Goal: Information Seeking & Learning: Learn about a topic

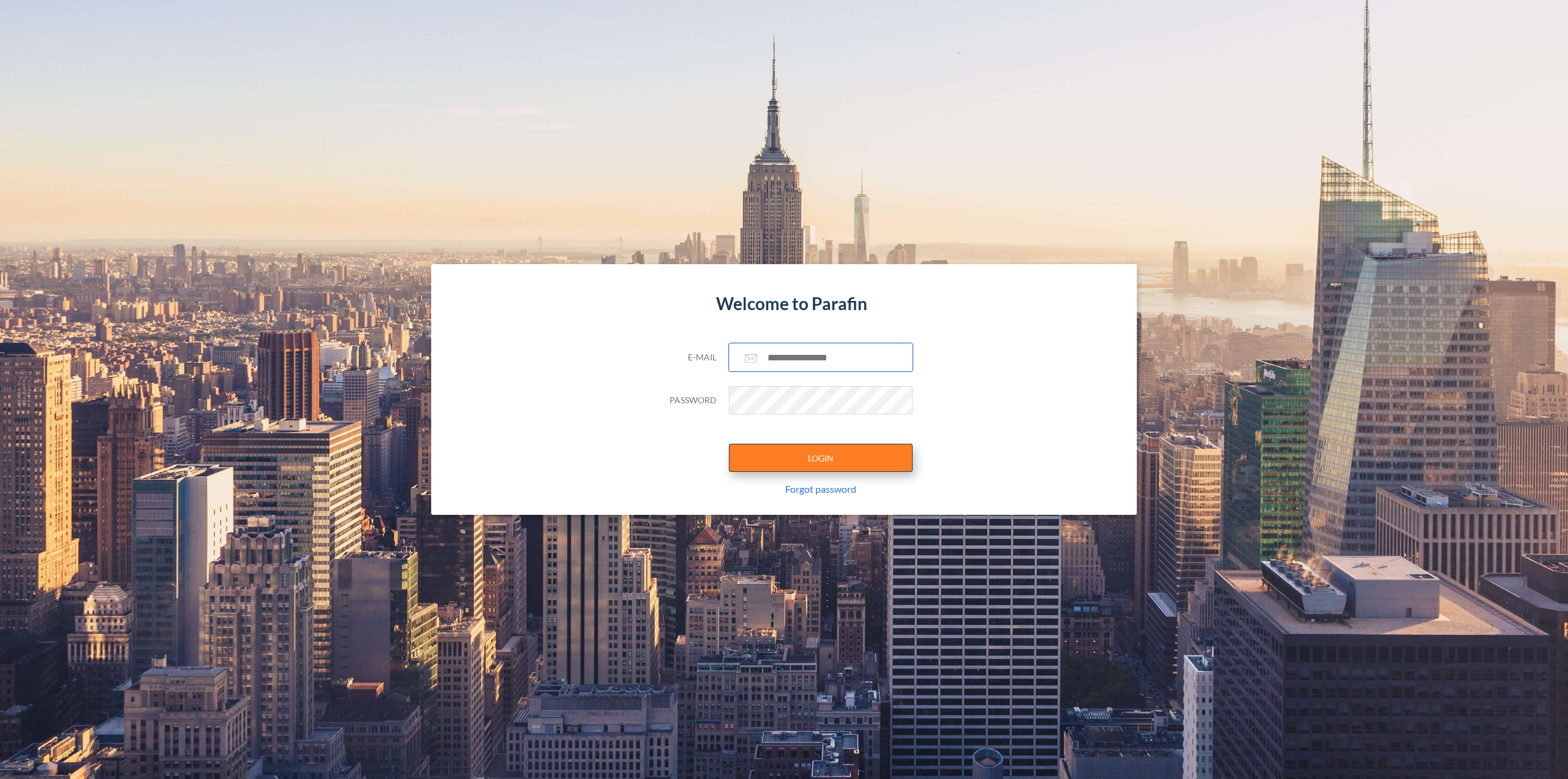
type input "**********"
click at [821, 452] on button "LOGIN" at bounding box center [821, 458] width 184 height 28
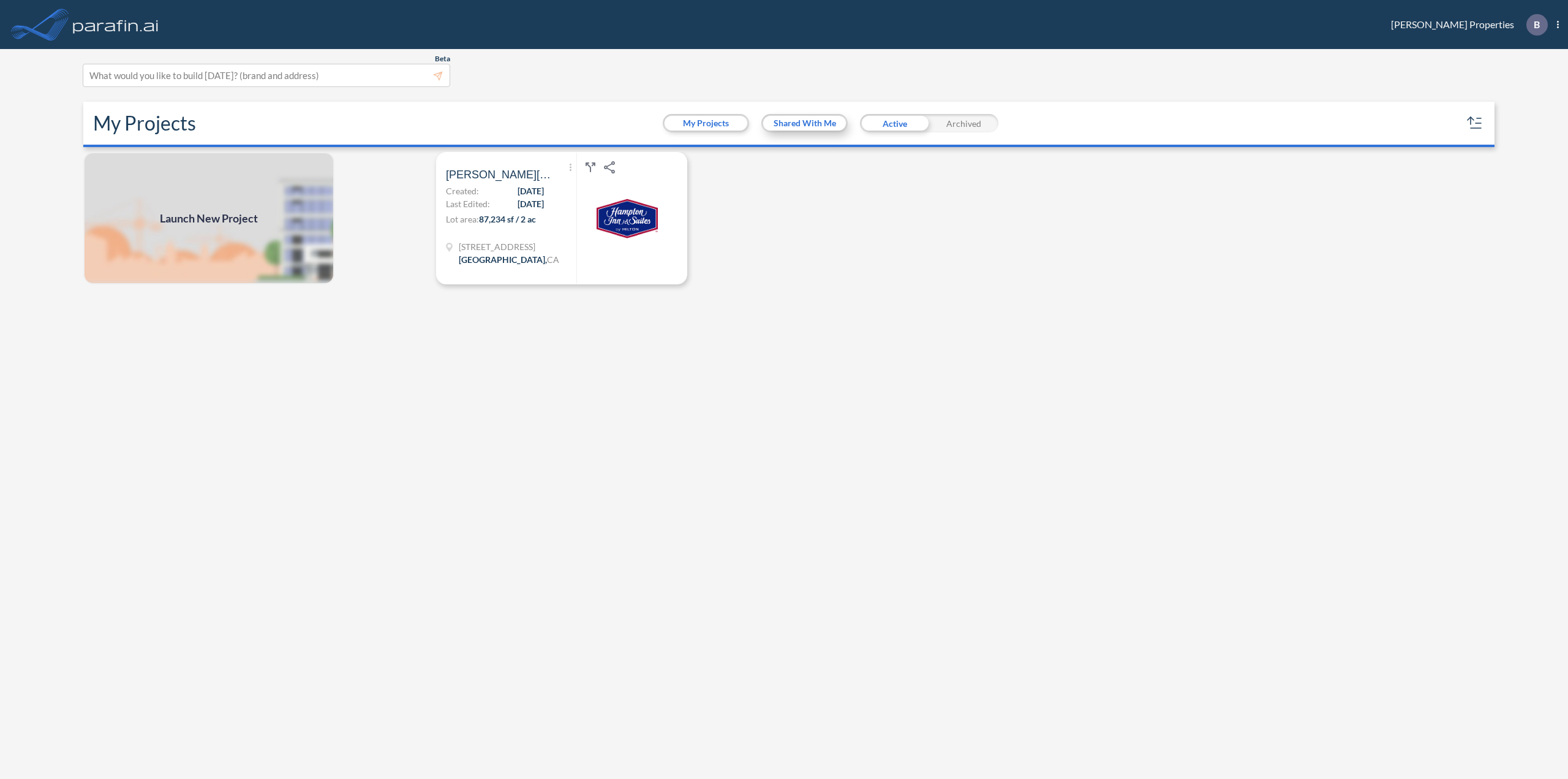
click at [813, 124] on button "Shared With Me" at bounding box center [805, 123] width 83 height 15
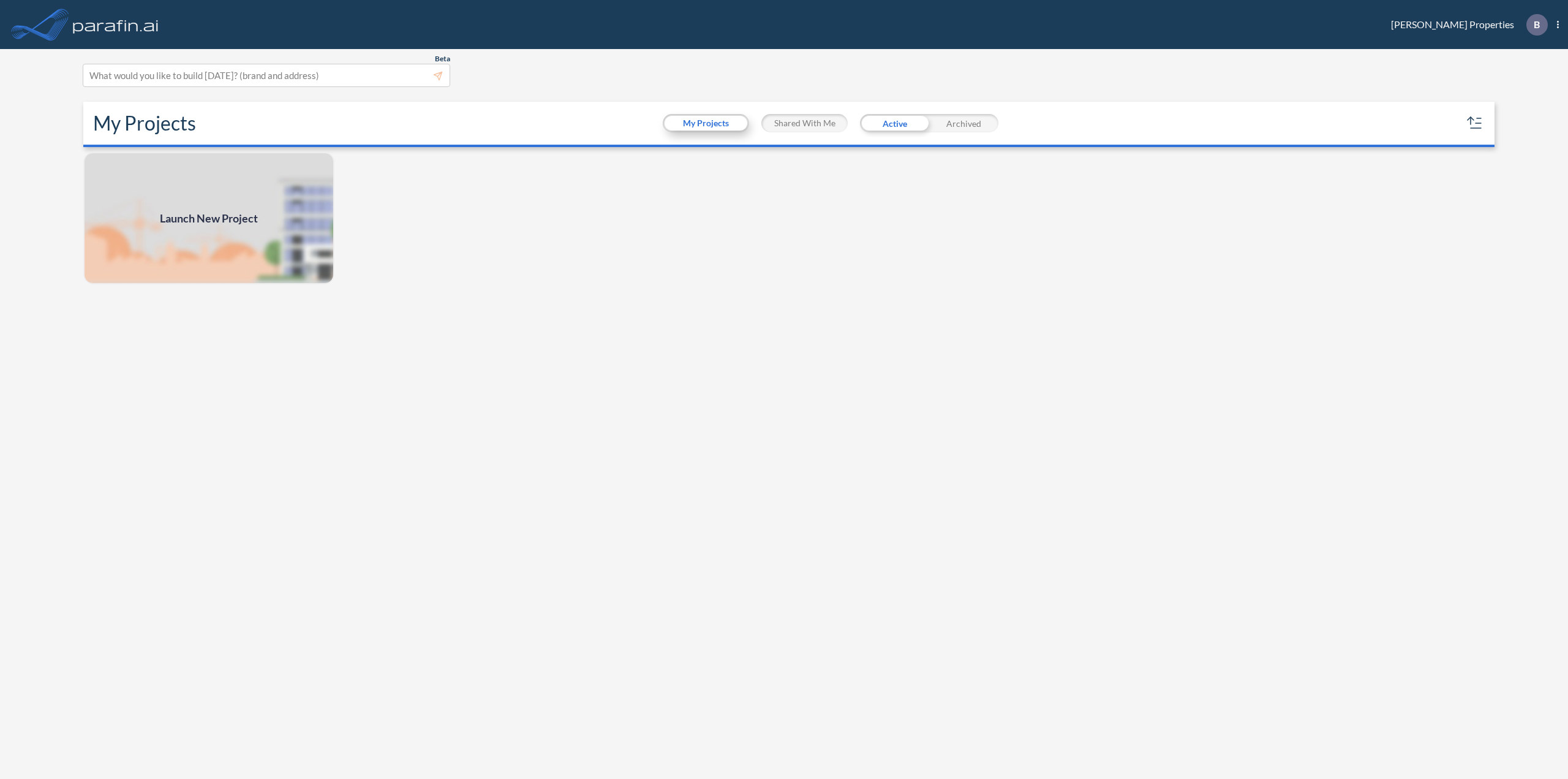
click at [717, 124] on button "My Projects" at bounding box center [706, 123] width 83 height 15
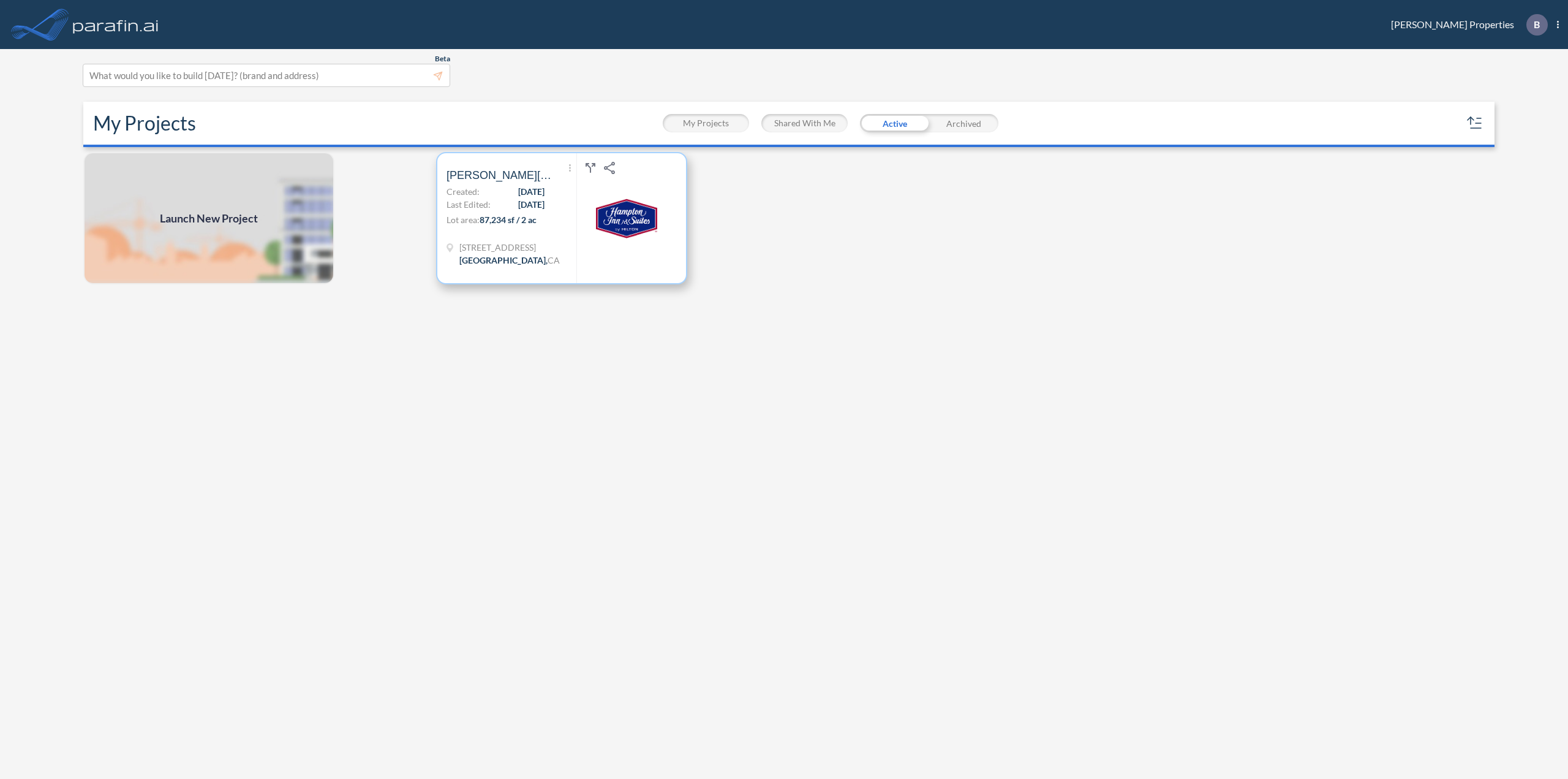
click at [587, 258] on div at bounding box center [627, 218] width 100 height 130
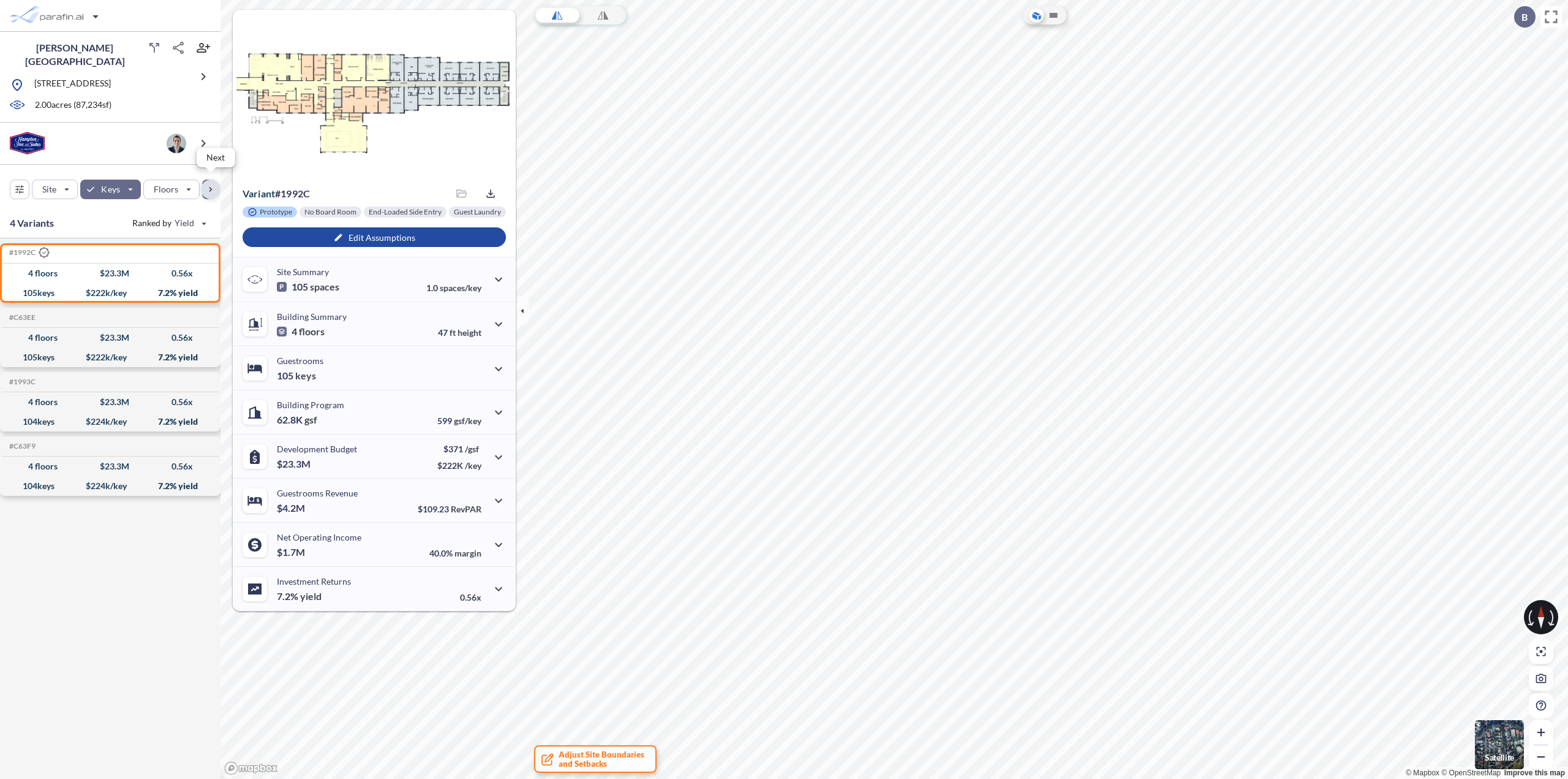
click at [212, 186] on div "button" at bounding box center [210, 189] width 20 height 20
click at [205, 185] on div "button" at bounding box center [183, 189] width 58 height 18
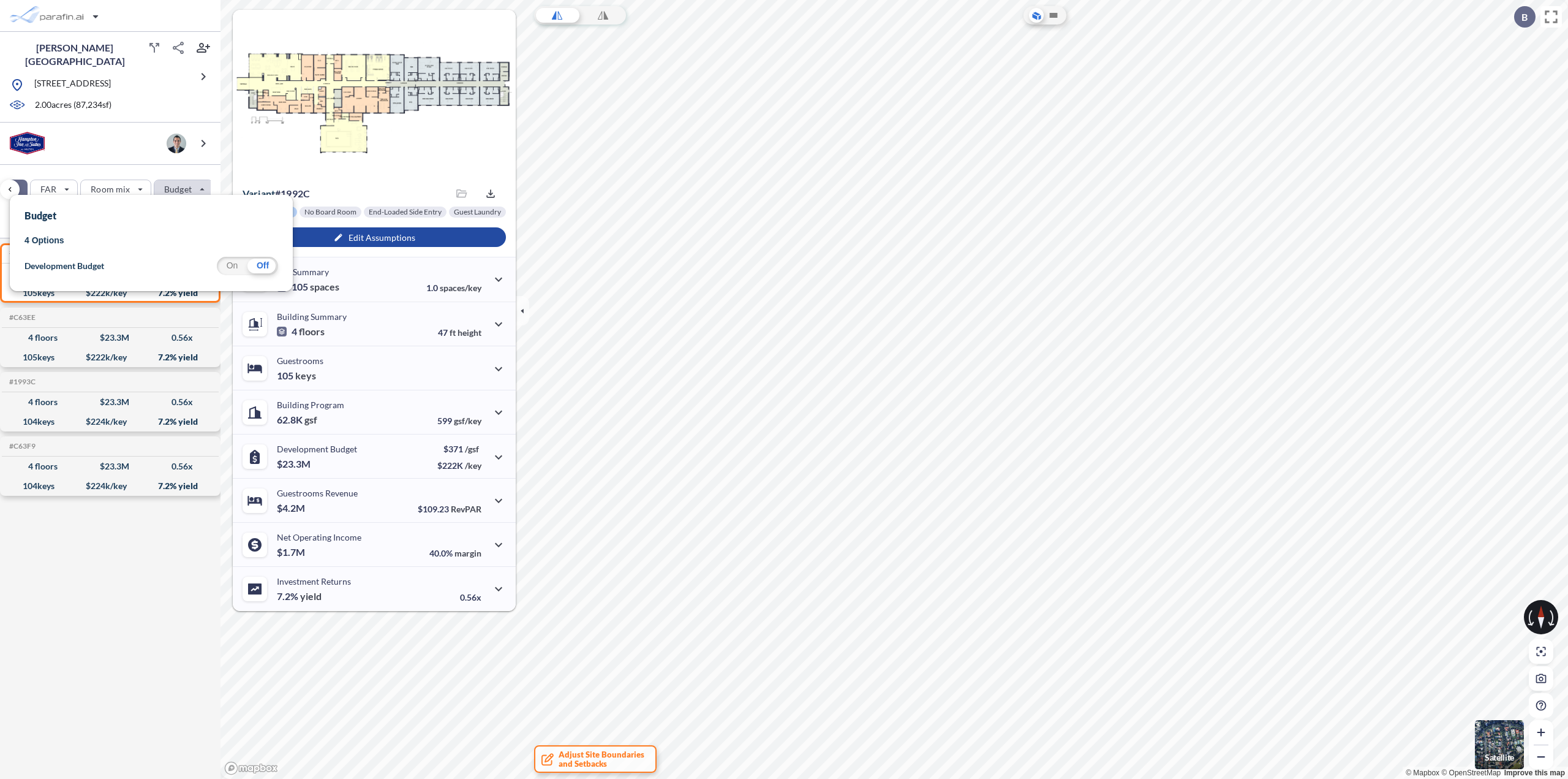
click at [231, 265] on div "On" at bounding box center [232, 265] width 31 height 18
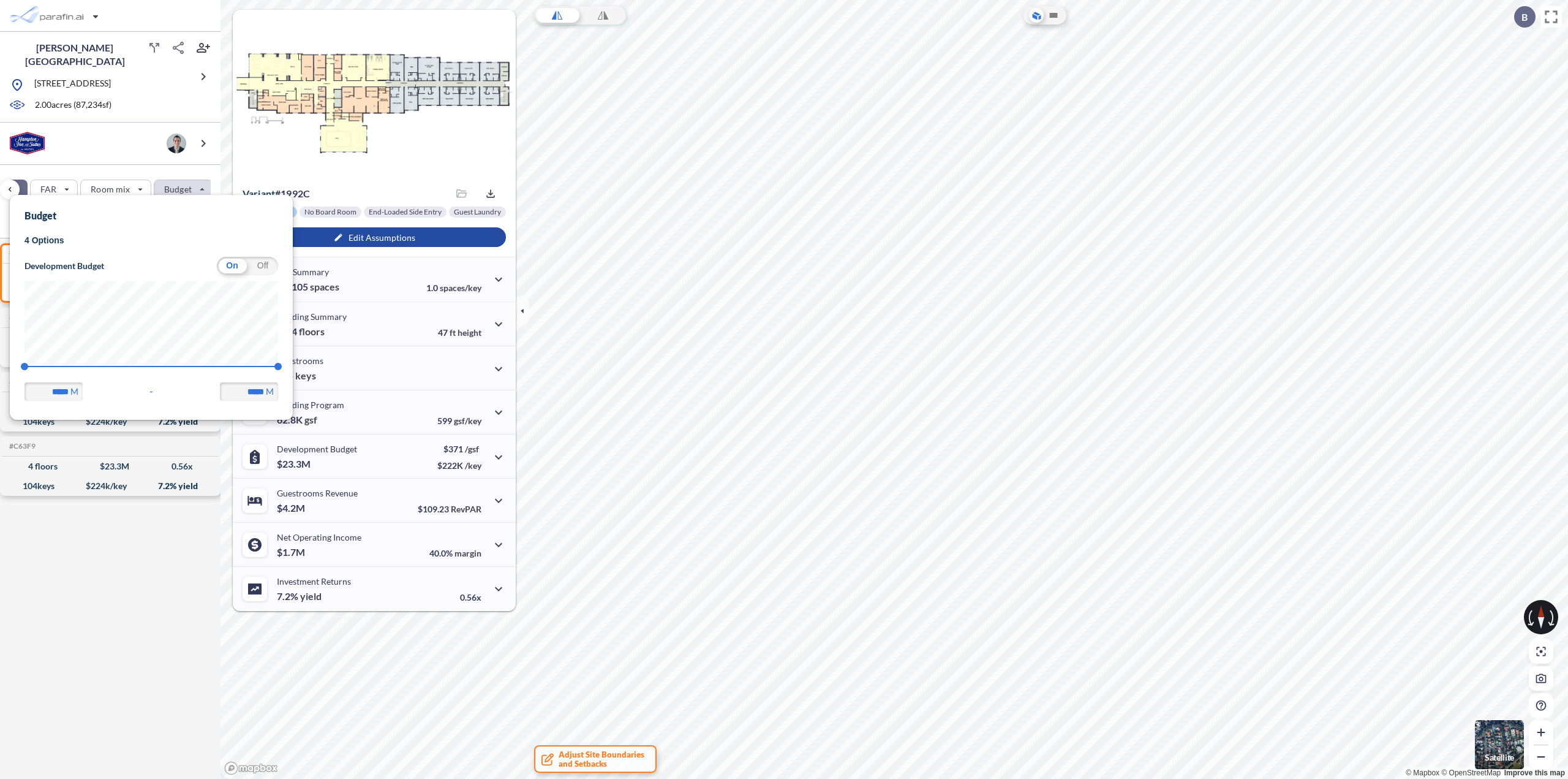
scroll to position [224, 283]
click at [268, 266] on div "Off" at bounding box center [262, 265] width 31 height 18
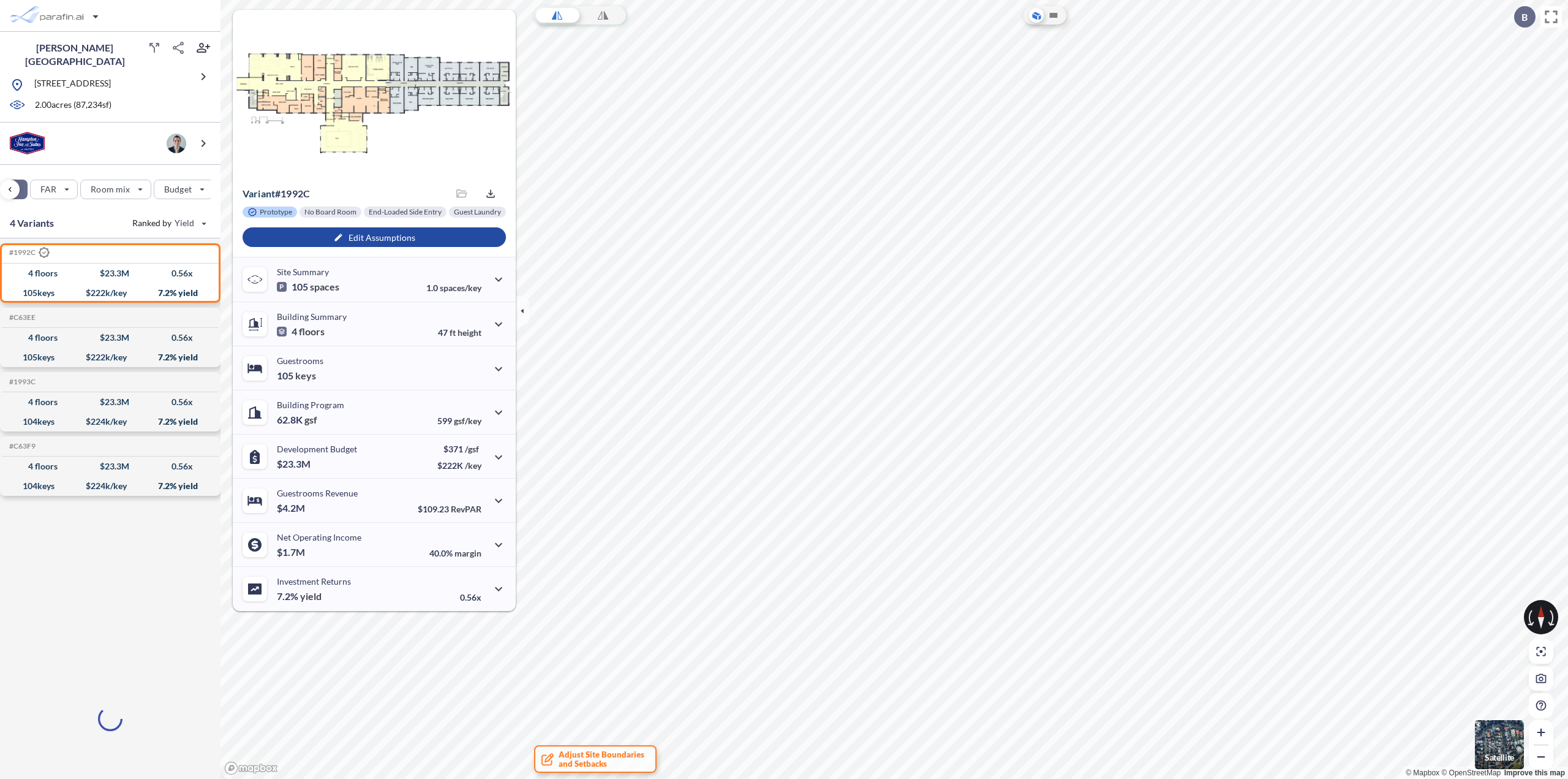
click at [108, 606] on div at bounding box center [110, 718] width 220 height 436
click at [502, 281] on icon "button" at bounding box center [499, 279] width 15 height 15
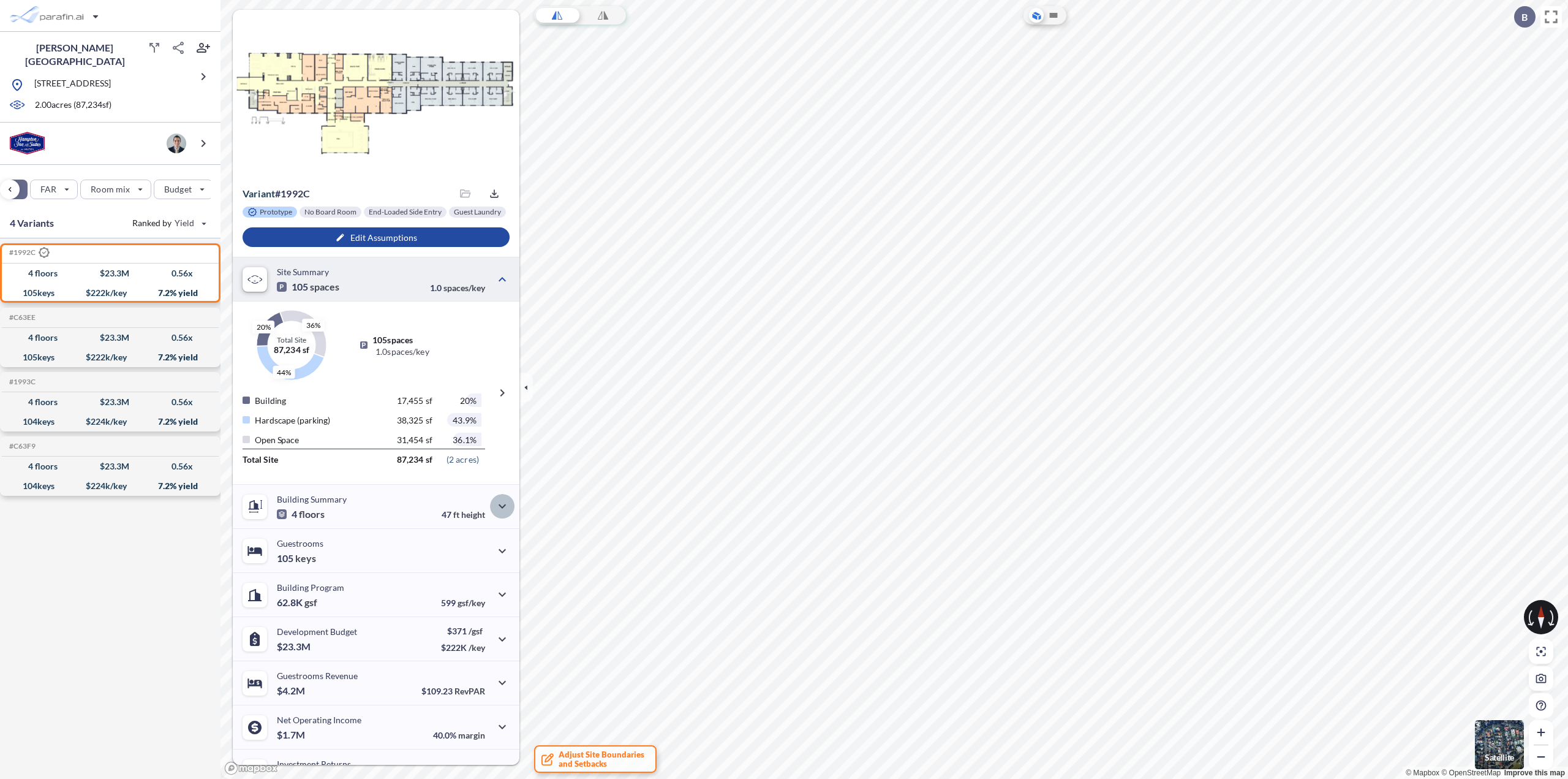
click at [498, 503] on icon "button" at bounding box center [502, 506] width 15 height 15
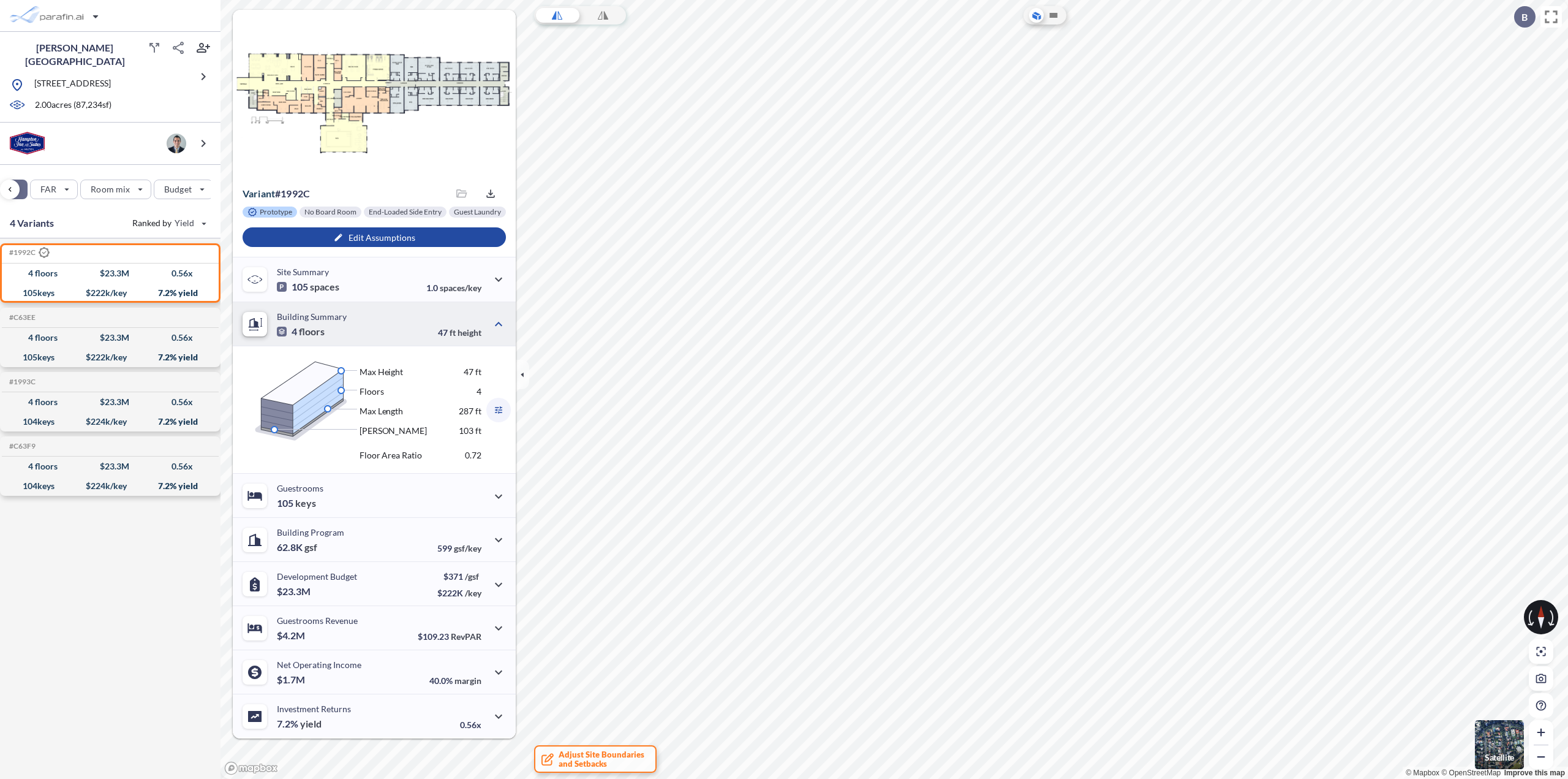
click at [499, 412] on icon "button" at bounding box center [499, 410] width 7 height 7
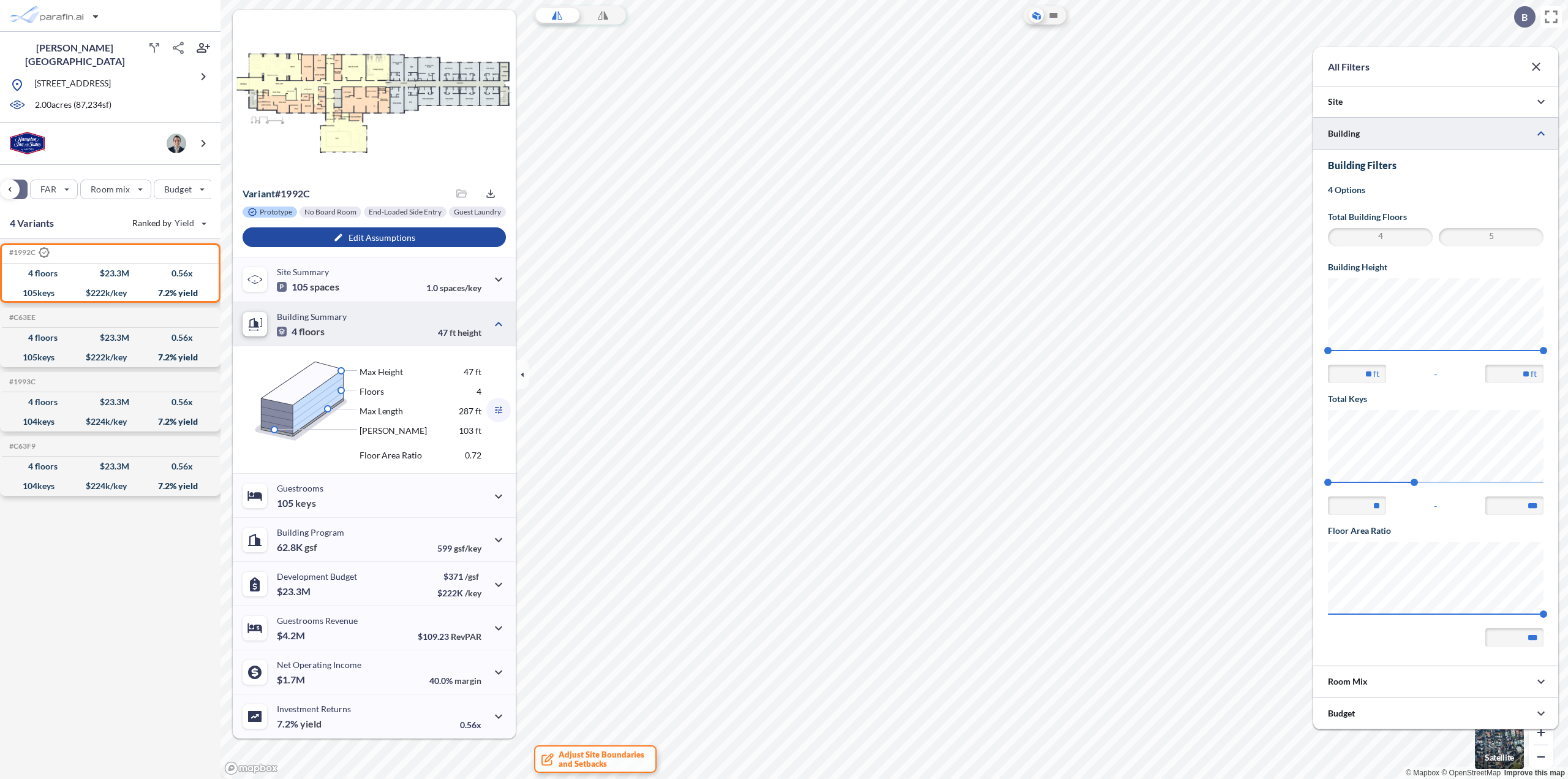
scroll to position [0, 0]
click at [1378, 234] on span "4" at bounding box center [1380, 237] width 101 height 15
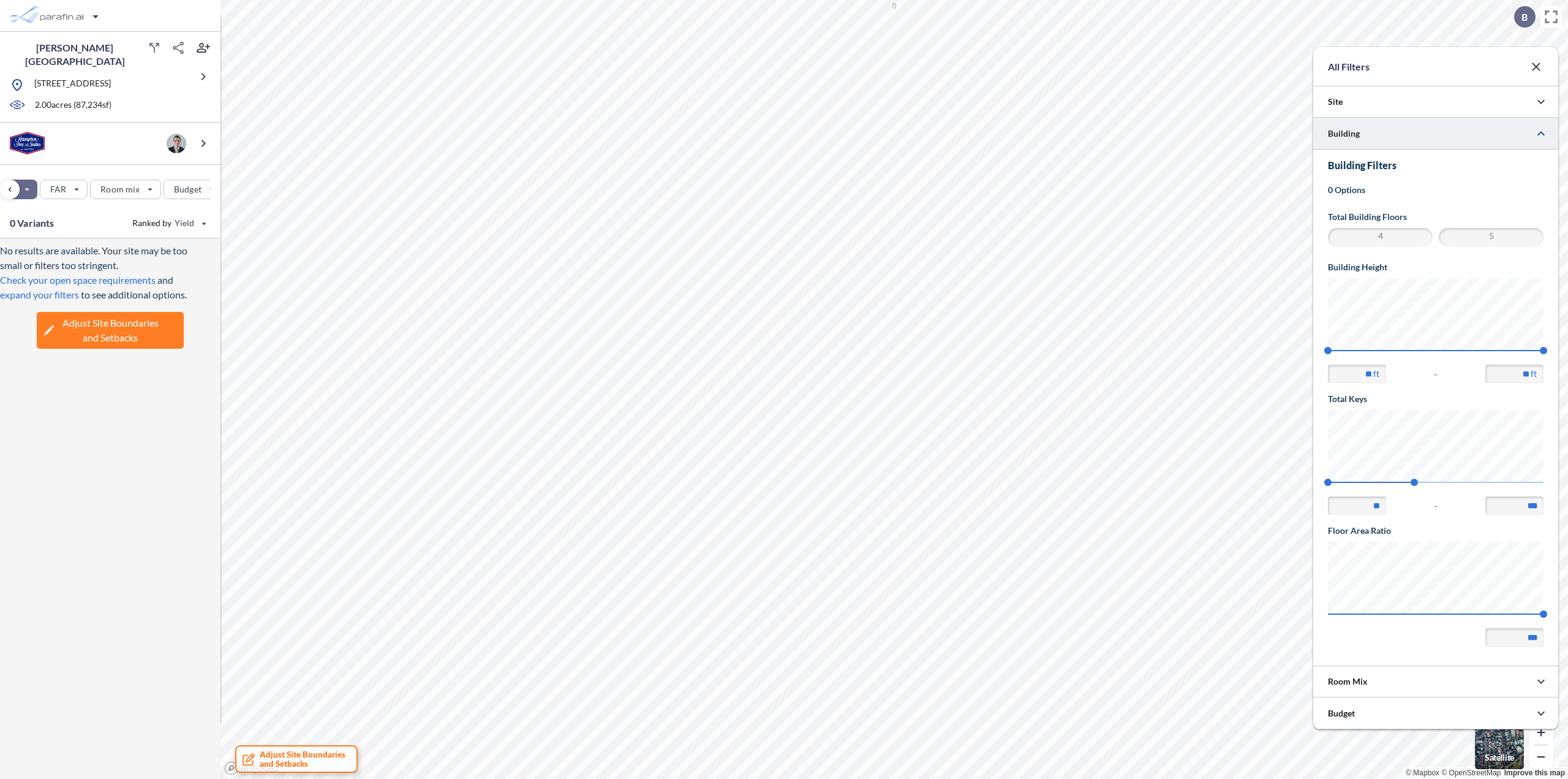
click at [1378, 234] on span "4" at bounding box center [1380, 237] width 101 height 15
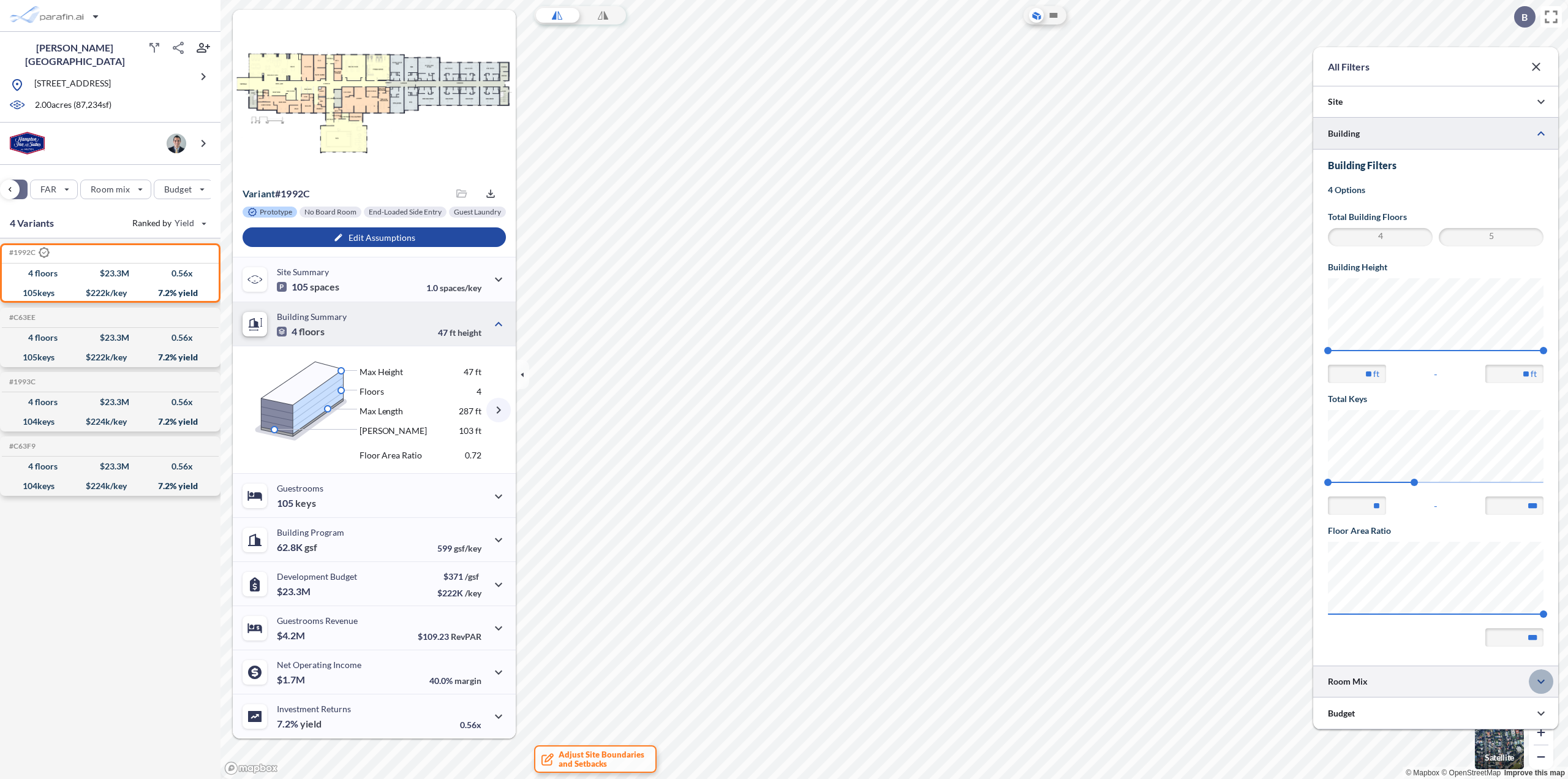
click at [1543, 687] on icon "button" at bounding box center [1540, 682] width 15 height 15
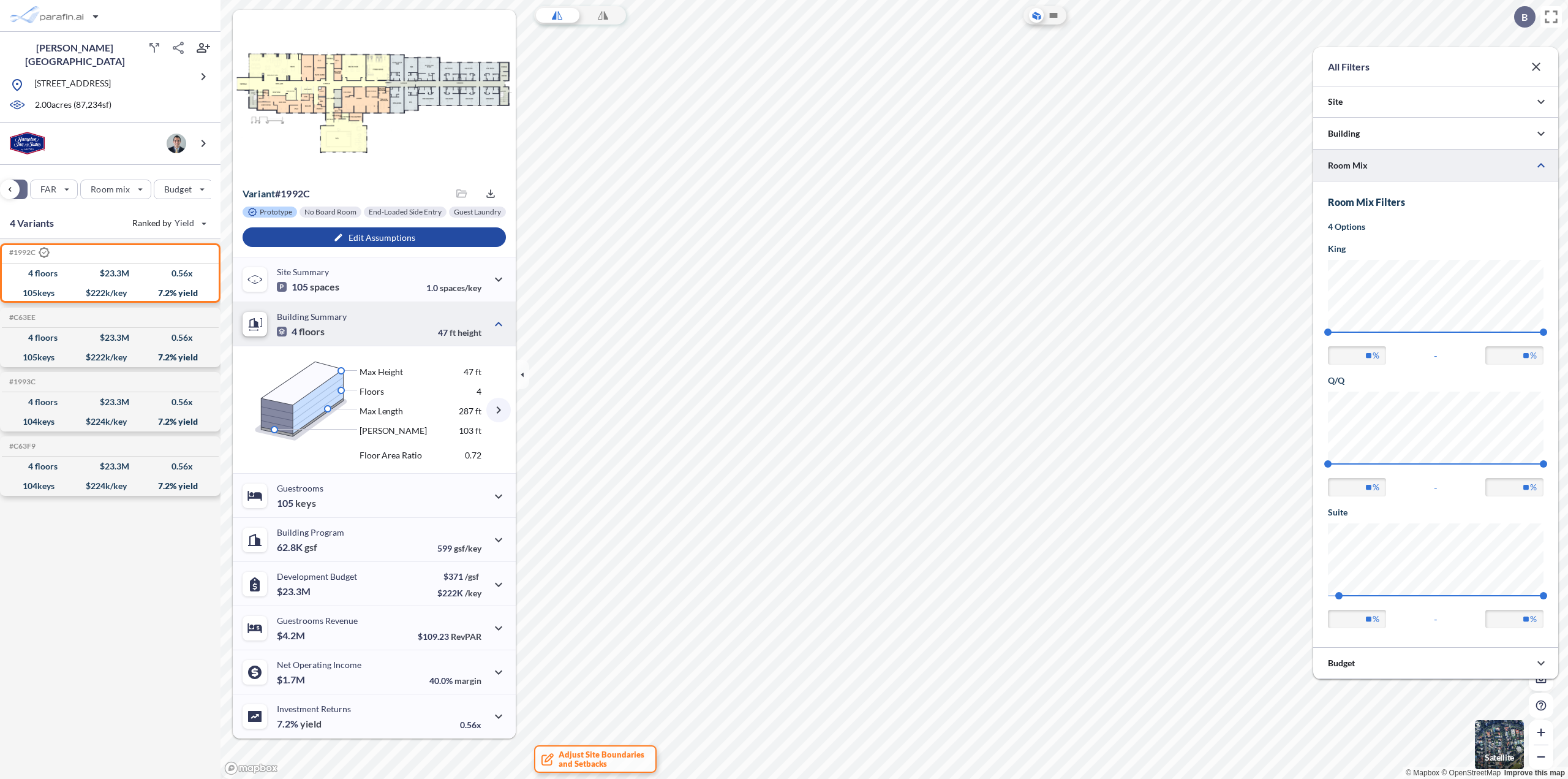
click at [1532, 72] on icon "button" at bounding box center [1536, 67] width 15 height 15
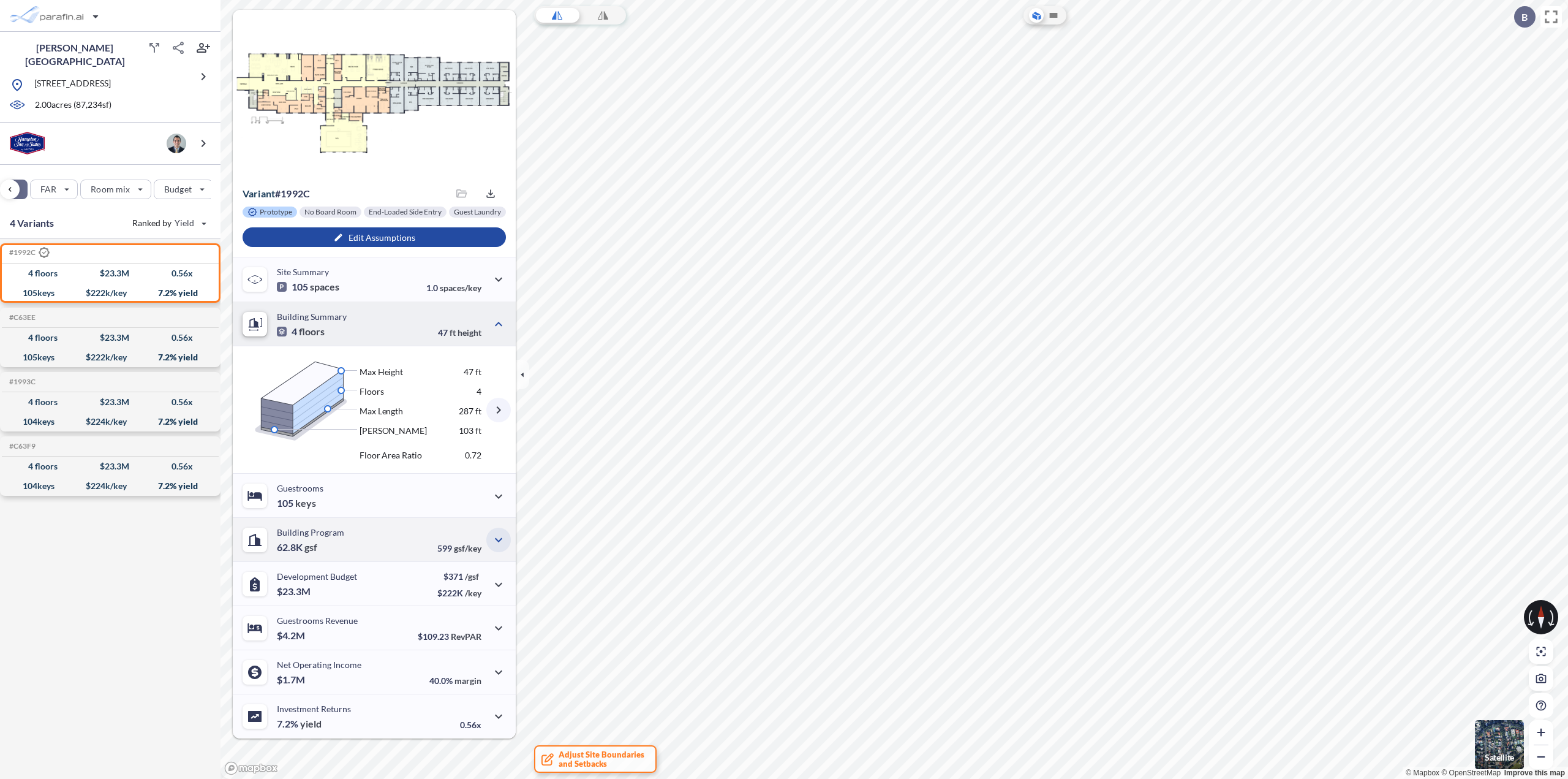
click at [504, 542] on icon "button" at bounding box center [499, 540] width 15 height 15
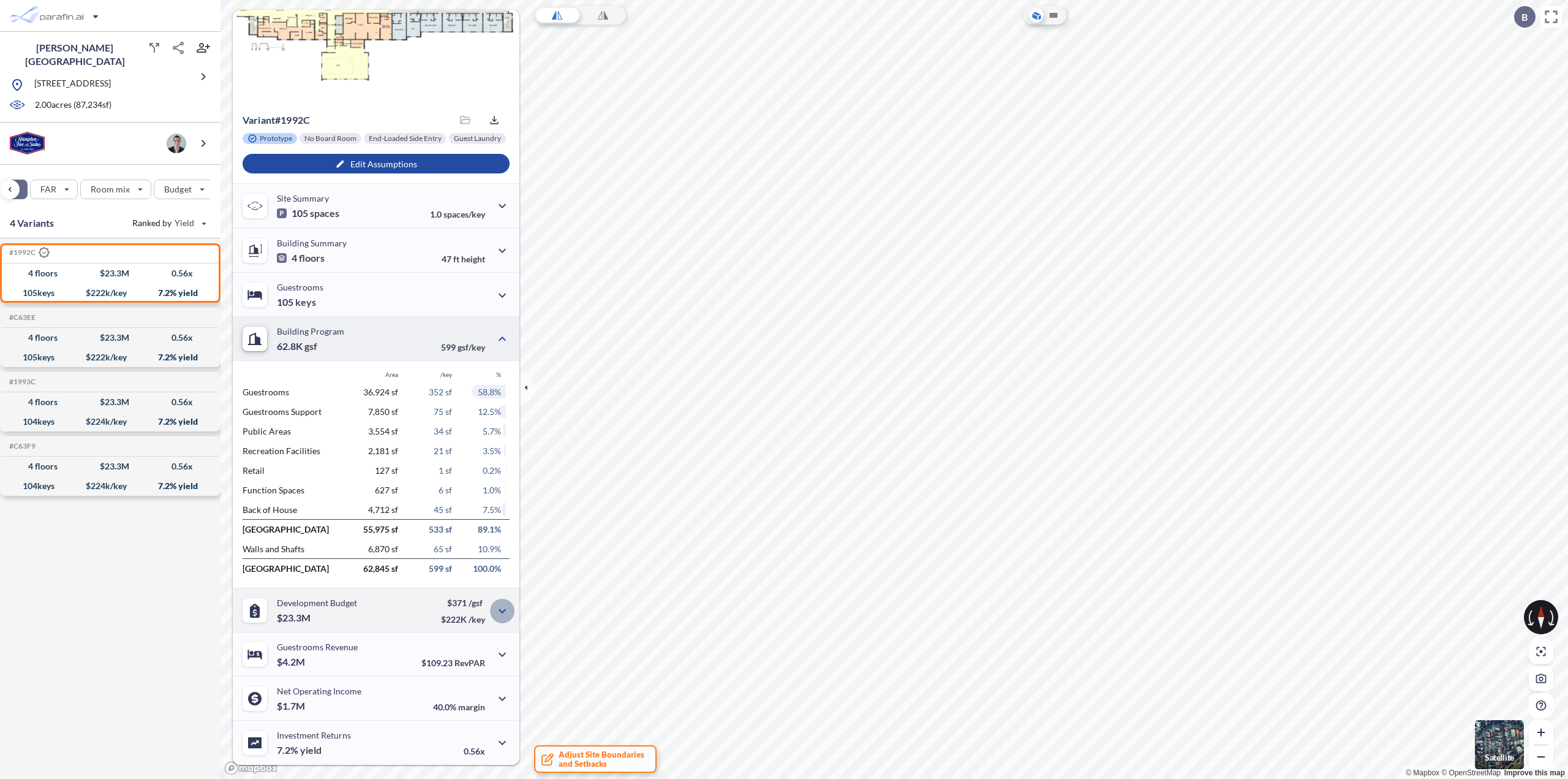
click at [495, 612] on icon "button" at bounding box center [502, 611] width 15 height 15
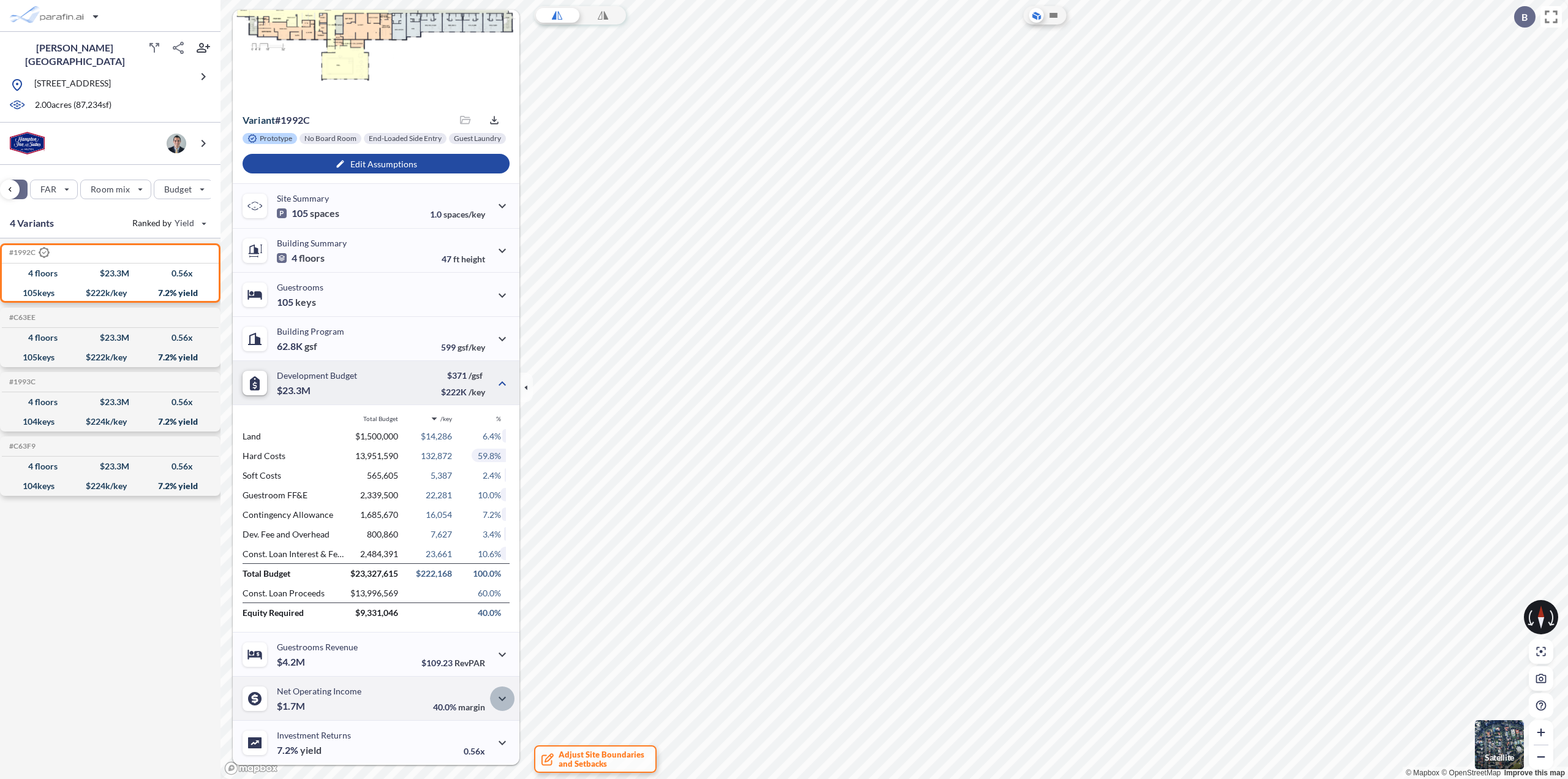
click at [490, 703] on button "button" at bounding box center [502, 699] width 25 height 25
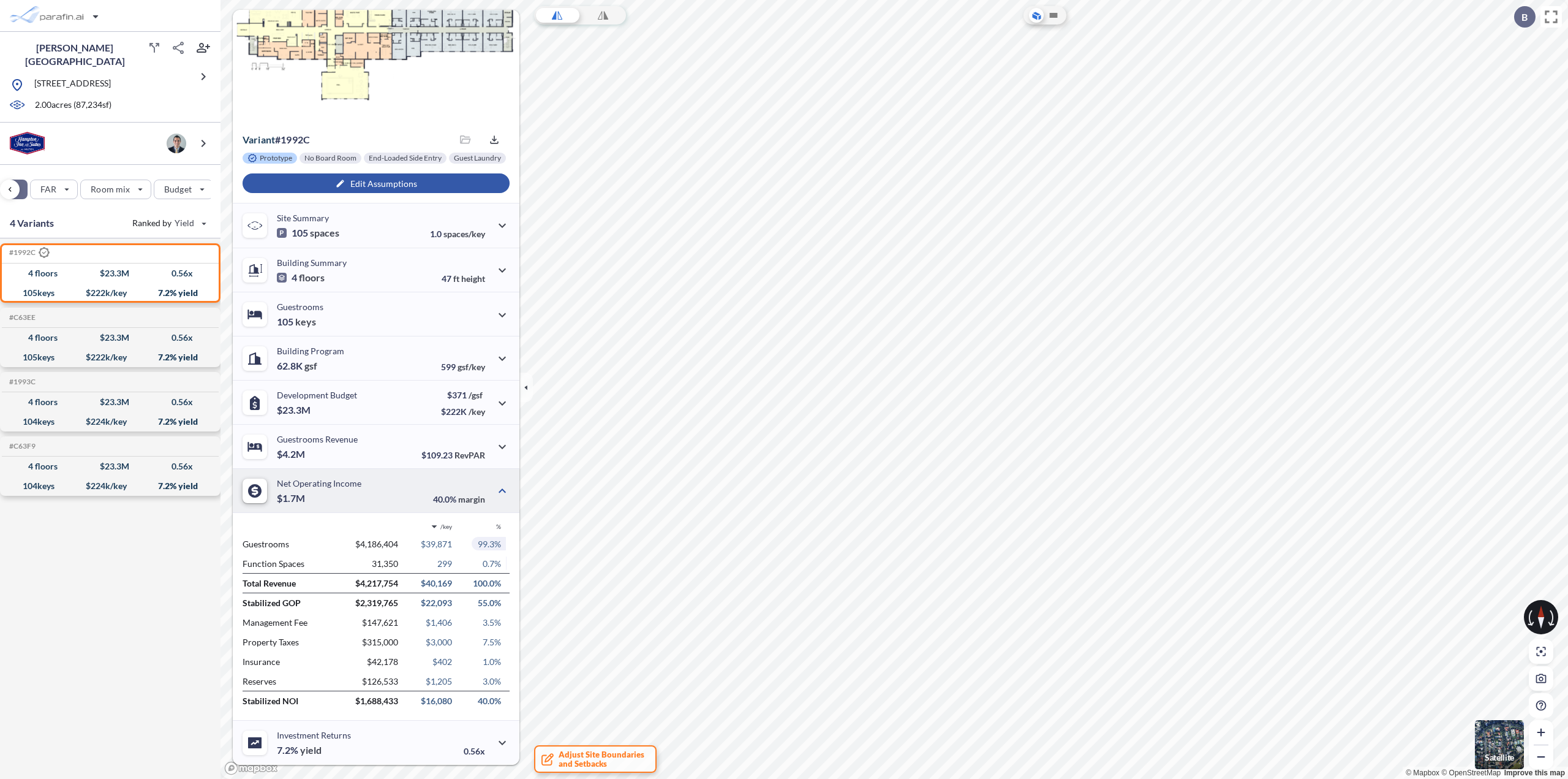
click at [373, 180] on div "button" at bounding box center [376, 183] width 267 height 20
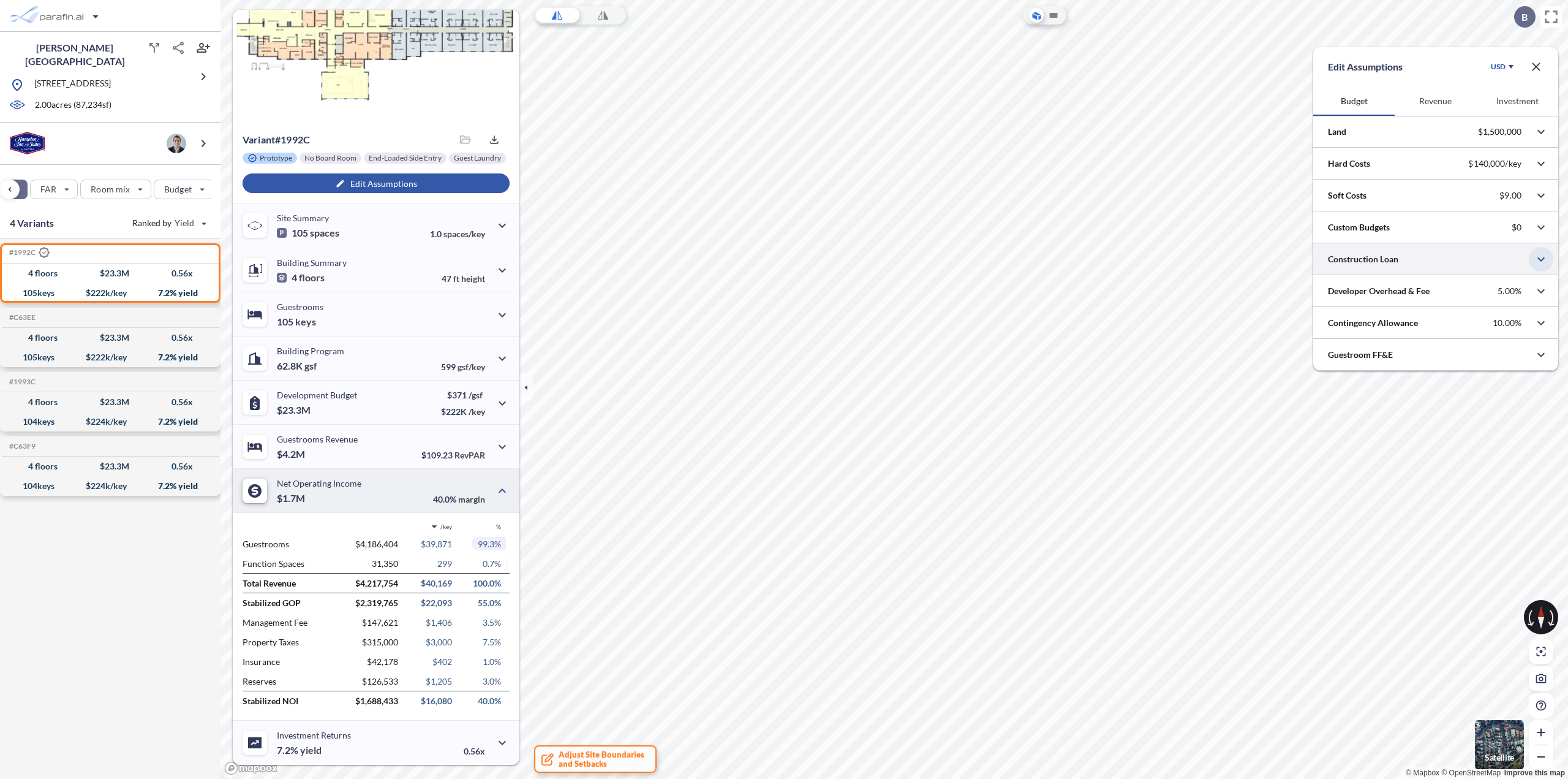
click at [1543, 257] on icon "button" at bounding box center [1540, 259] width 15 height 15
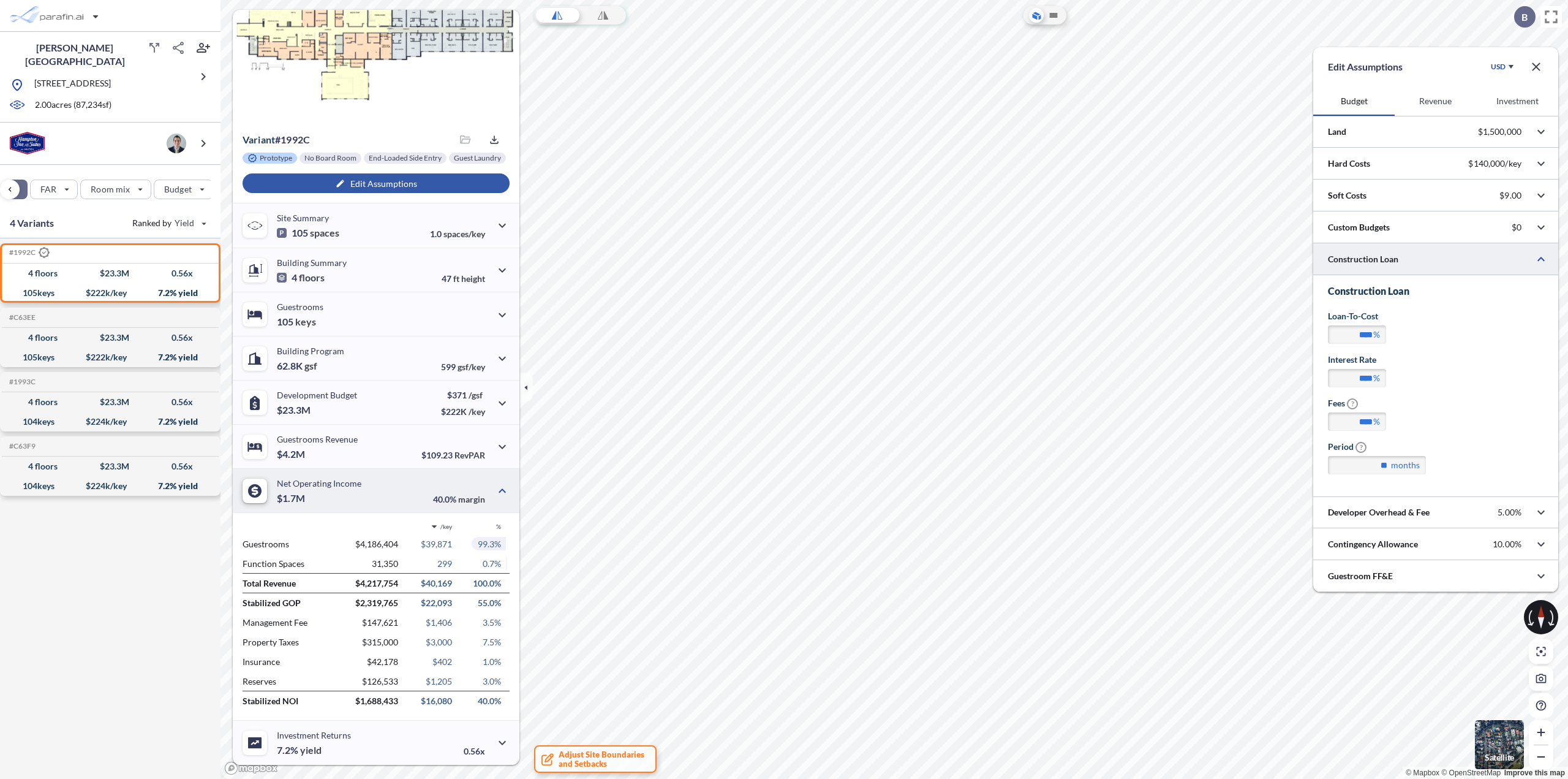
click at [1519, 99] on button "Investment" at bounding box center [1517, 101] width 81 height 29
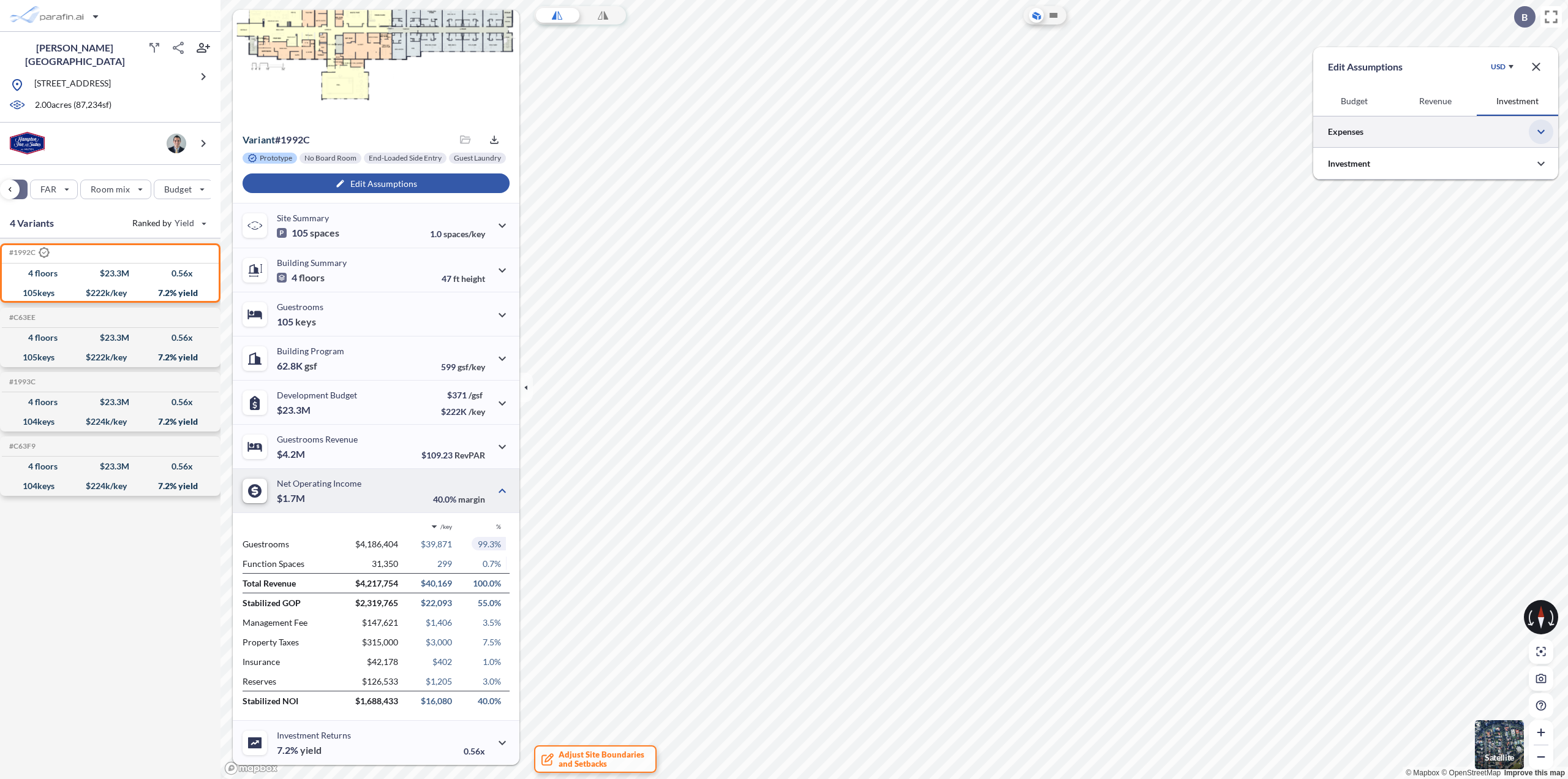
click at [1540, 137] on icon "button" at bounding box center [1540, 132] width 15 height 15
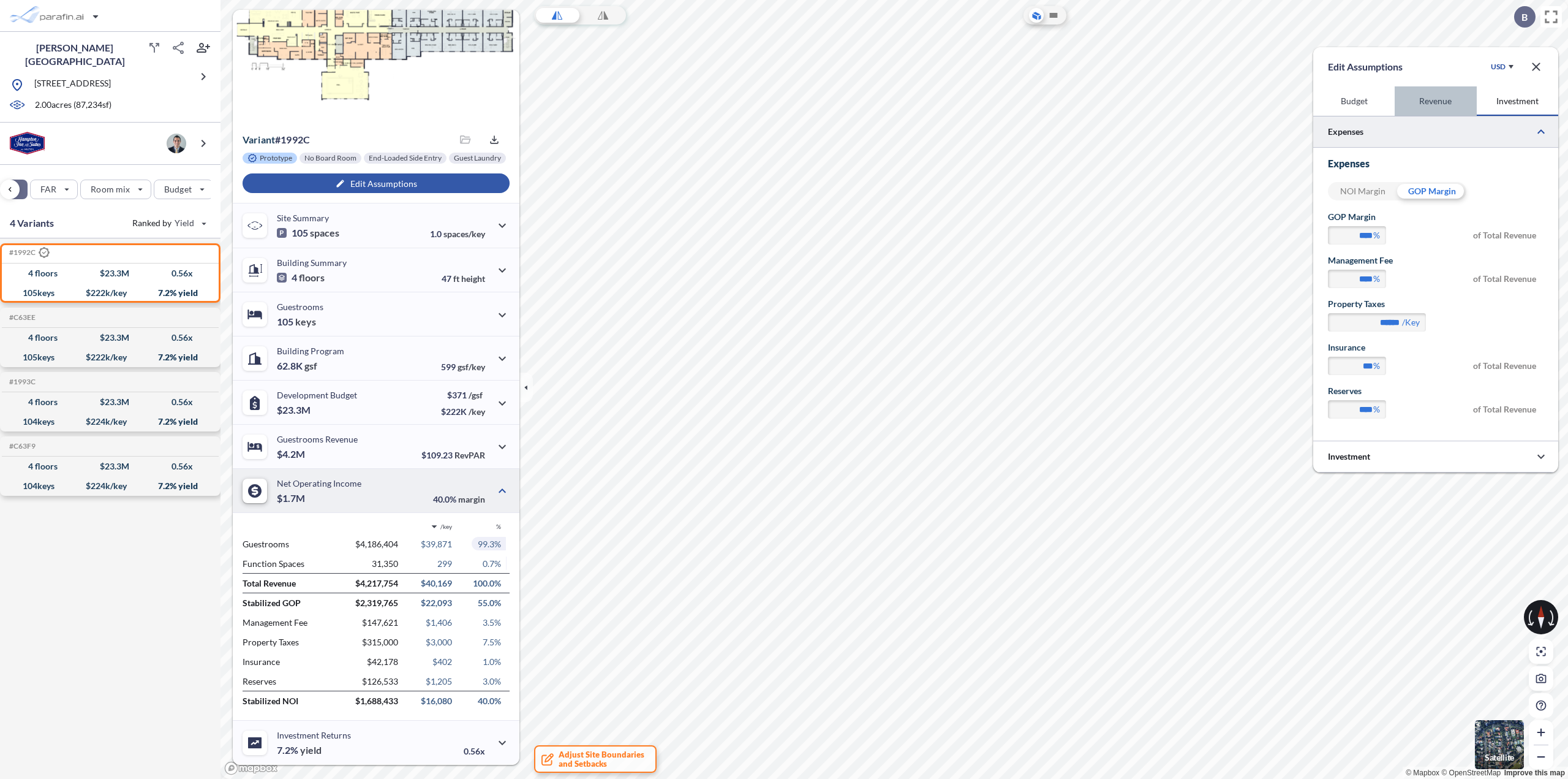
click at [1442, 93] on button "Revenue" at bounding box center [1435, 101] width 81 height 29
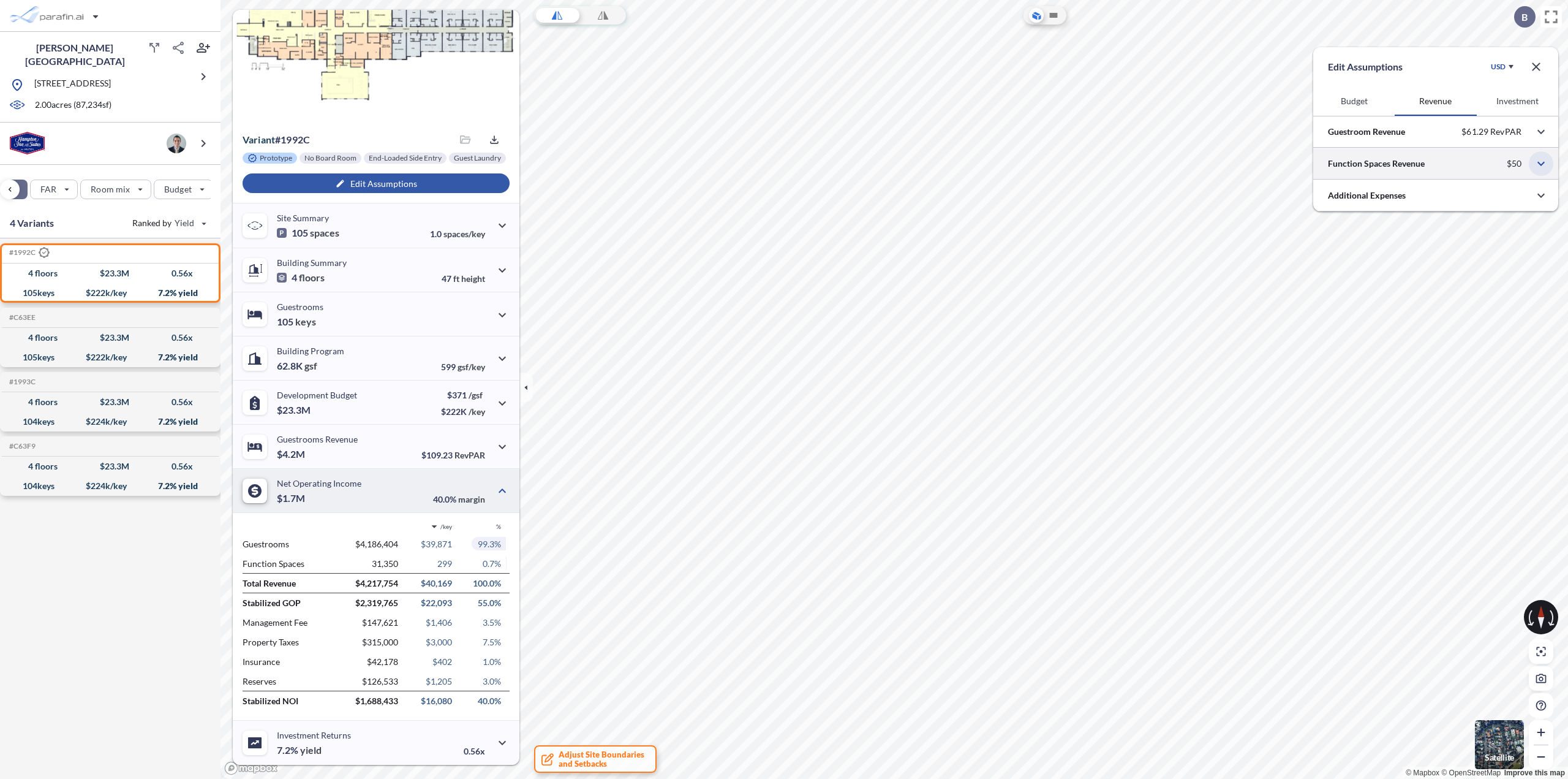
click at [1541, 170] on icon "button" at bounding box center [1540, 164] width 15 height 15
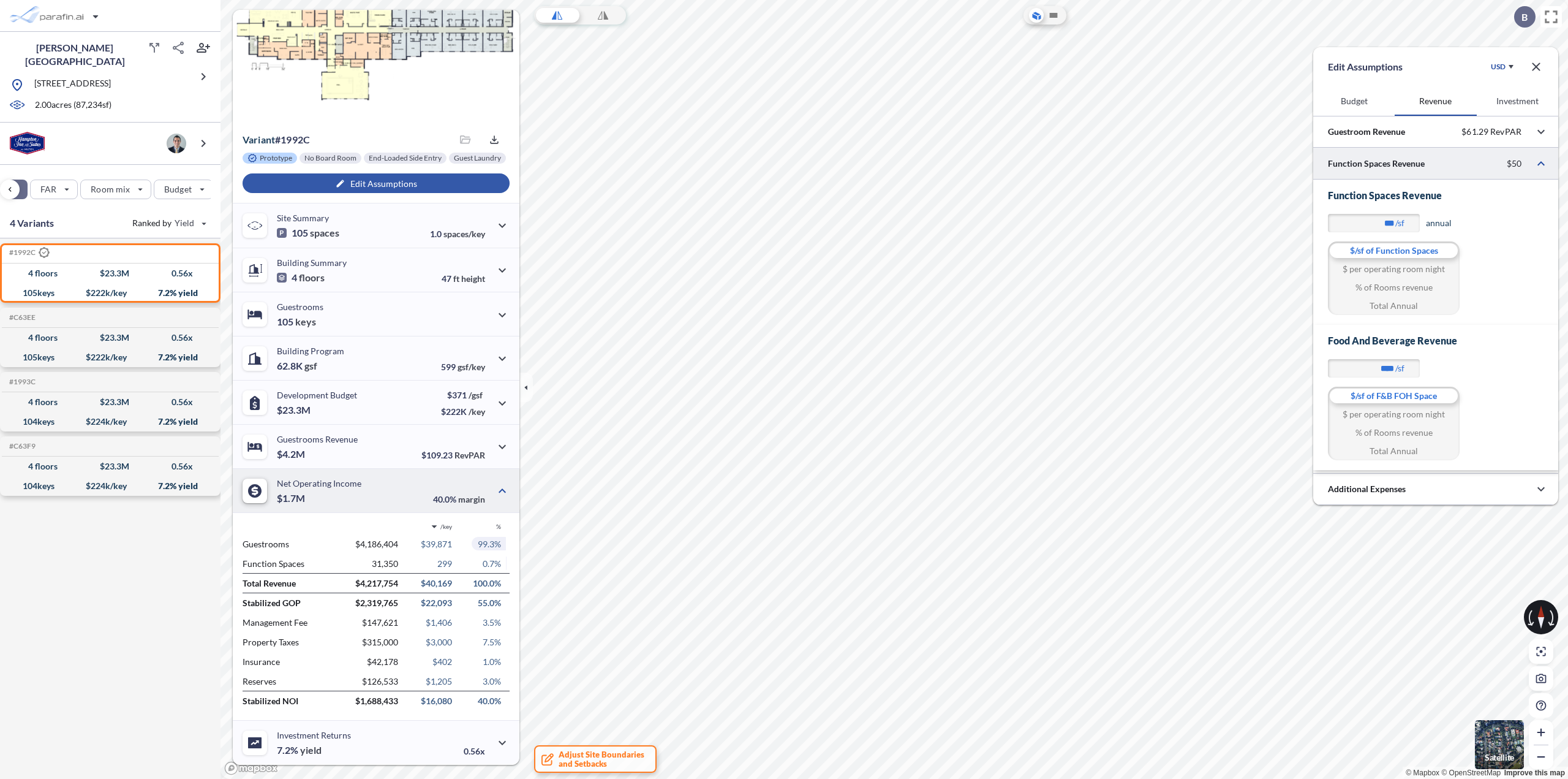
click at [1351, 106] on button "Budget" at bounding box center [1354, 101] width 81 height 29
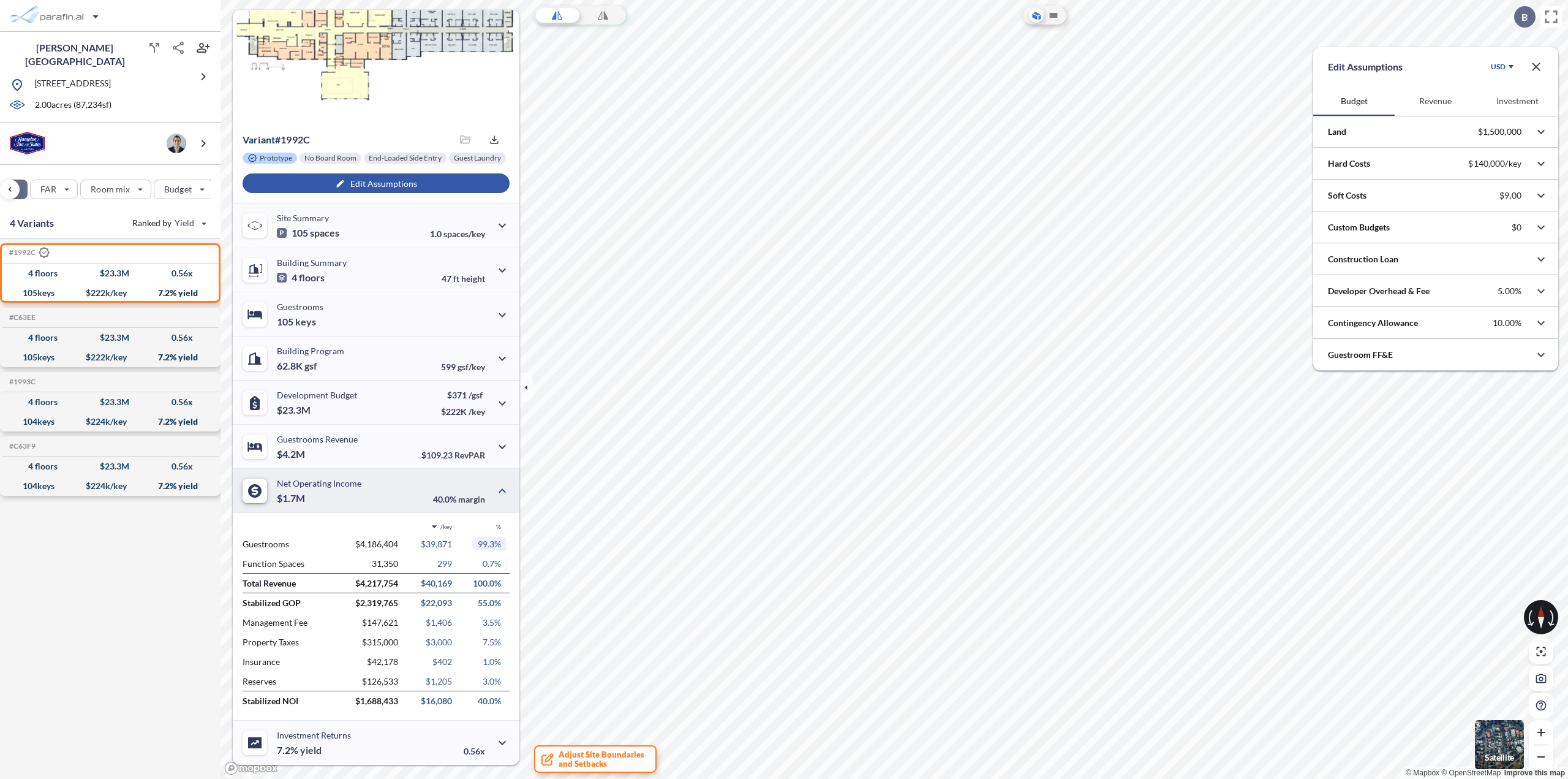
click at [1537, 69] on icon "button" at bounding box center [1535, 66] width 8 height 8
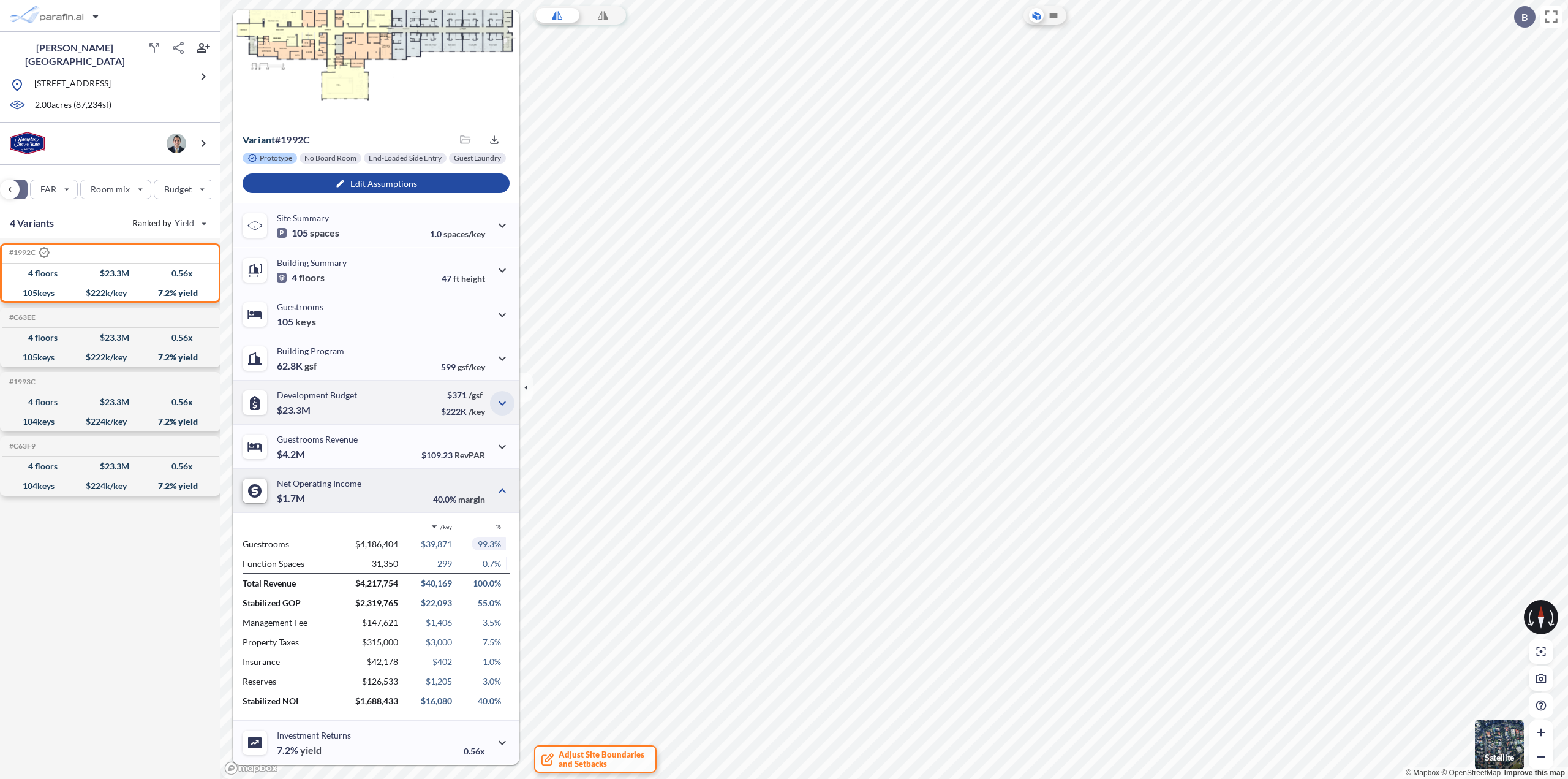
click at [499, 402] on icon "button" at bounding box center [502, 403] width 7 height 4
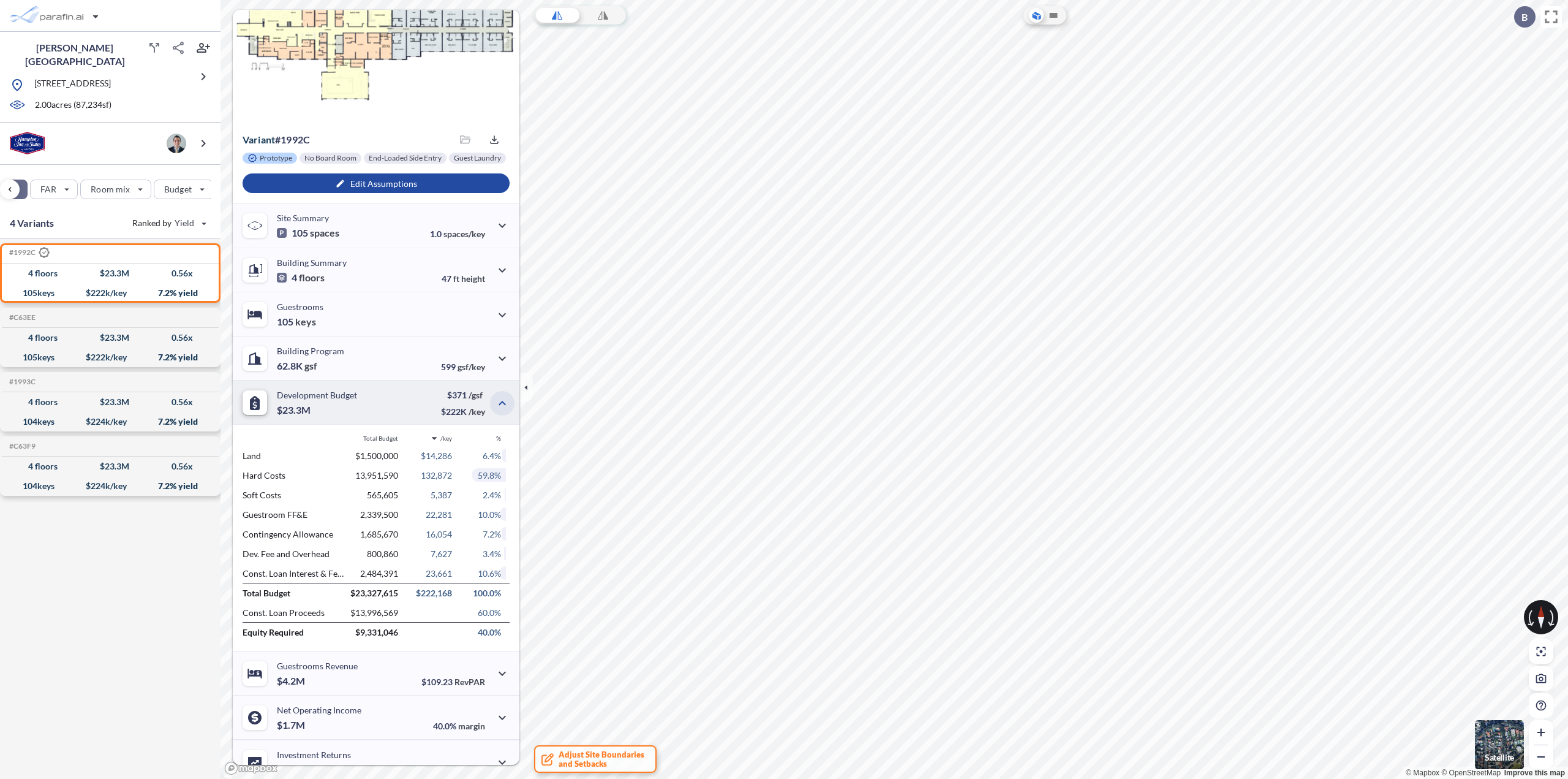
scroll to position [54, 0]
click at [327, 402] on div "Development Budget $23.3M" at bounding box center [317, 402] width 80 height 25
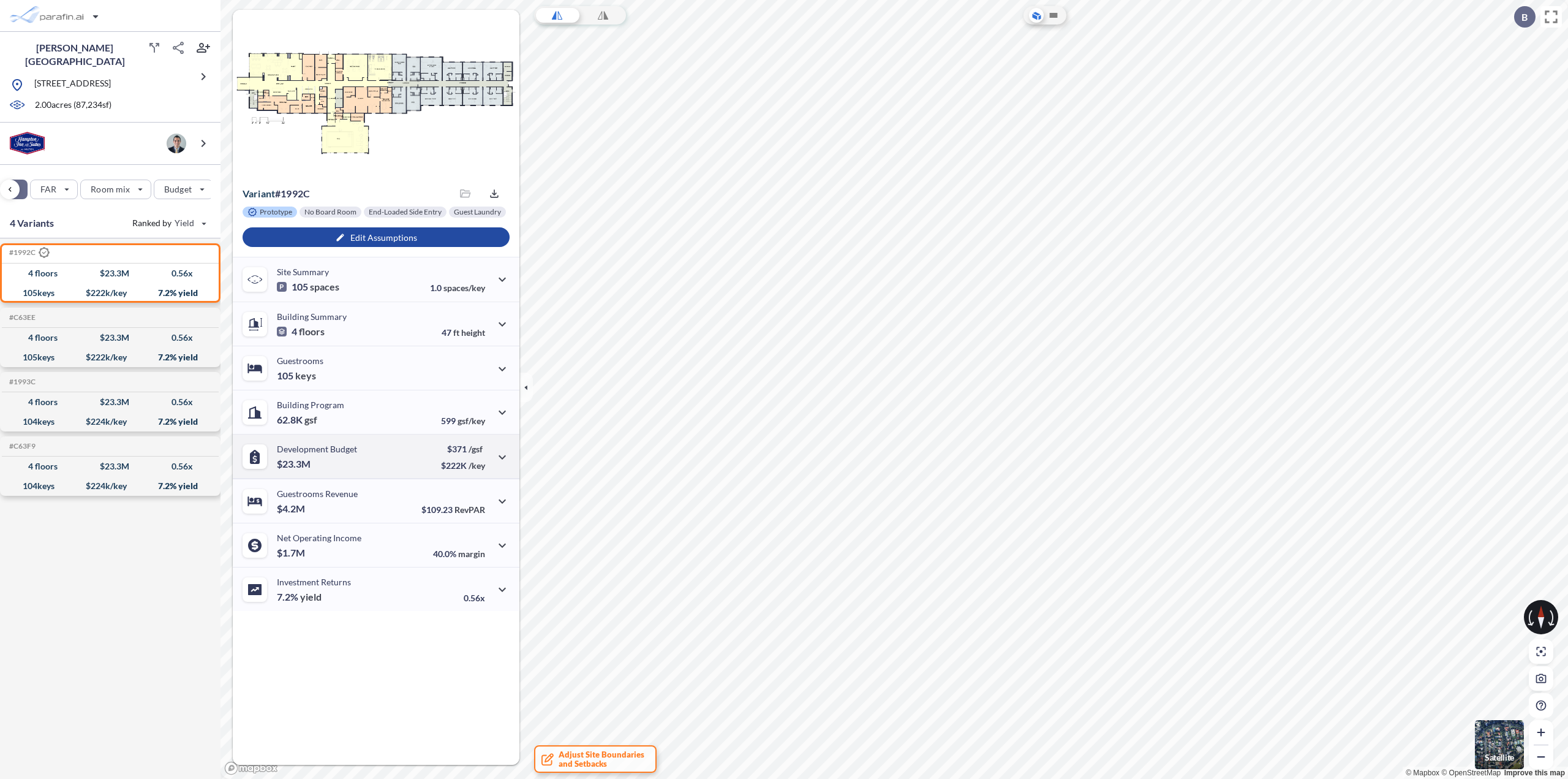
scroll to position [0, 0]
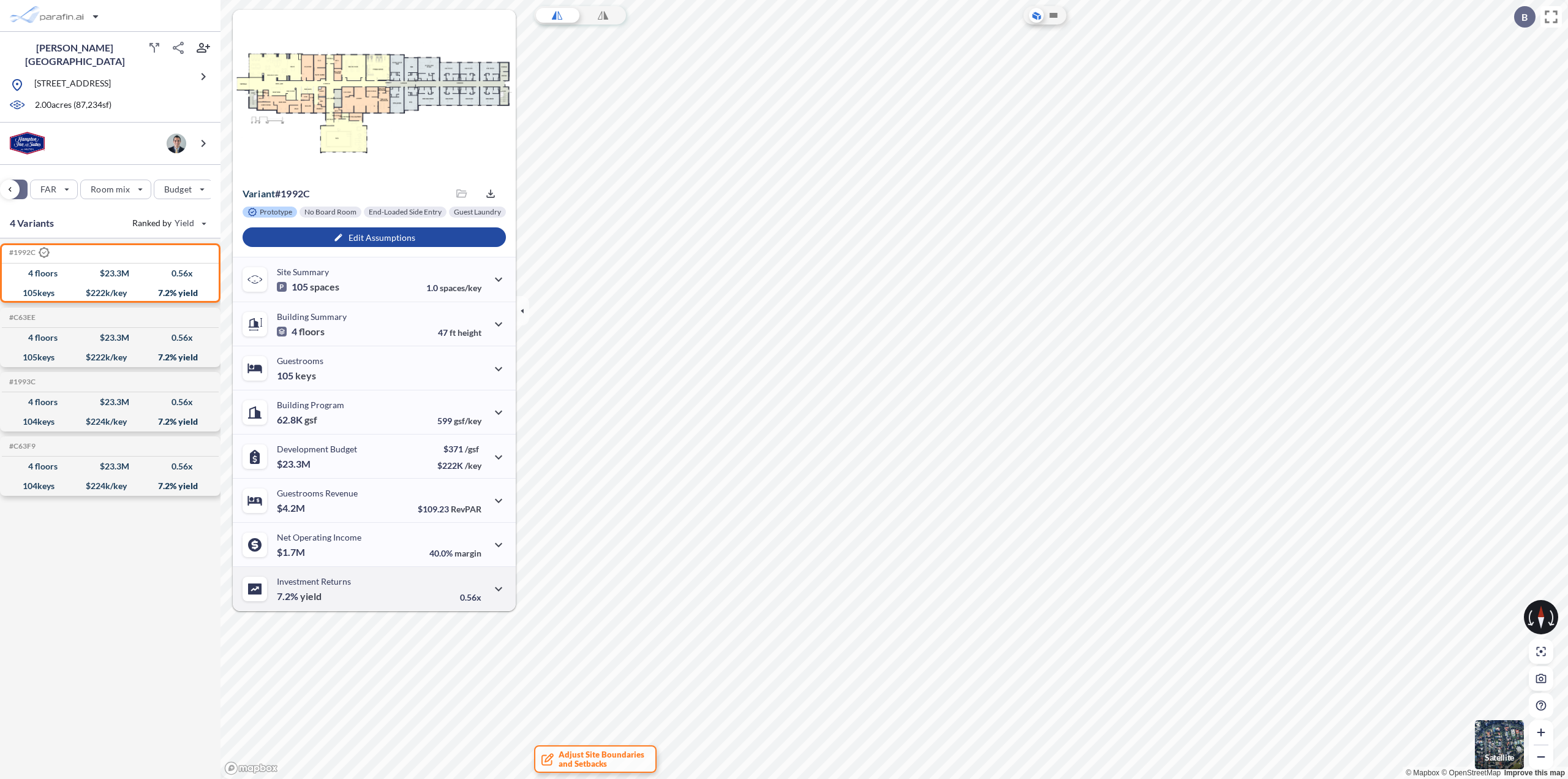
click at [370, 593] on div "Investment Returns 7.2% yield 0.56x" at bounding box center [374, 588] width 283 height 44
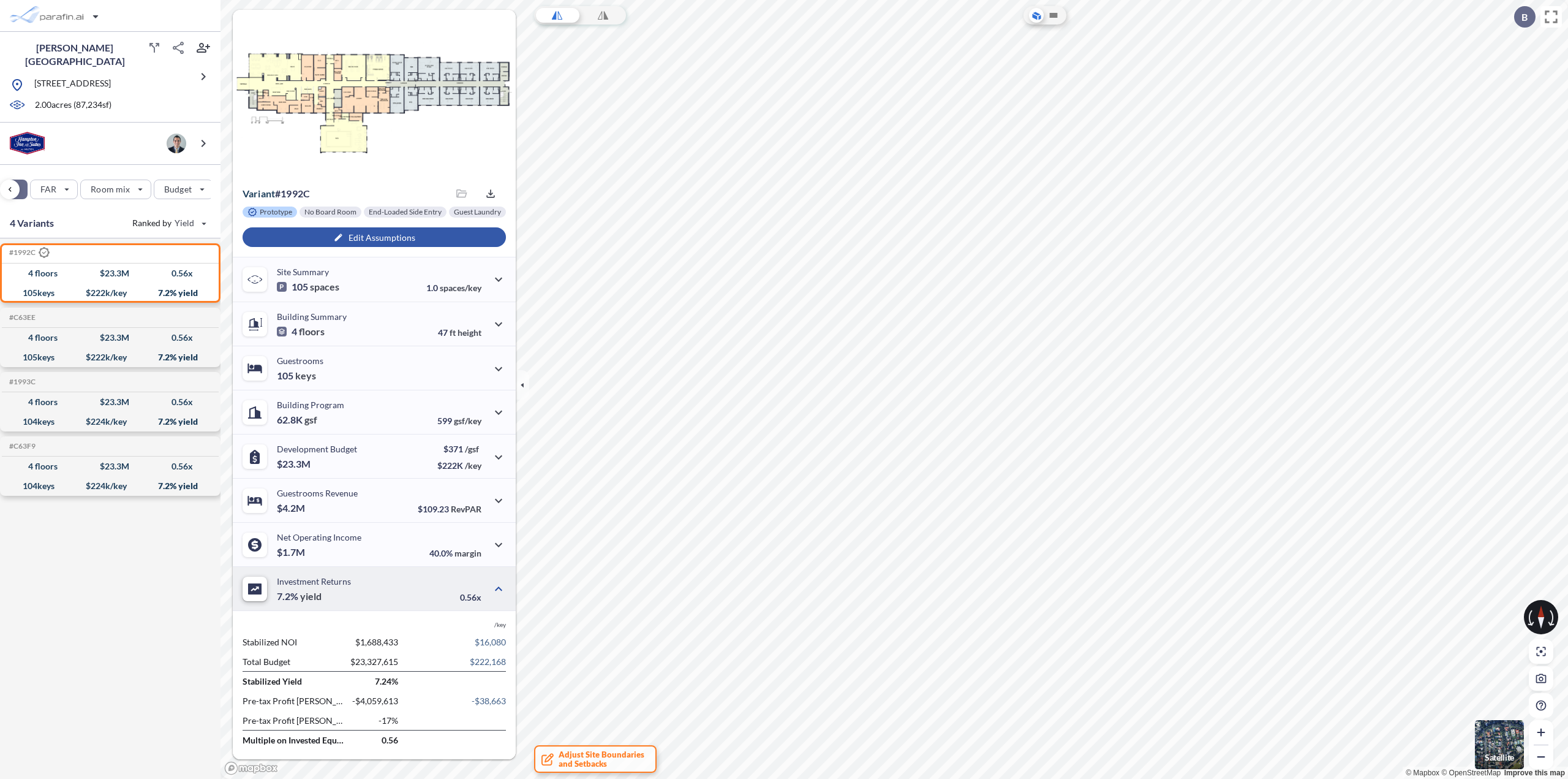
click at [346, 241] on div "button" at bounding box center [374, 237] width 263 height 20
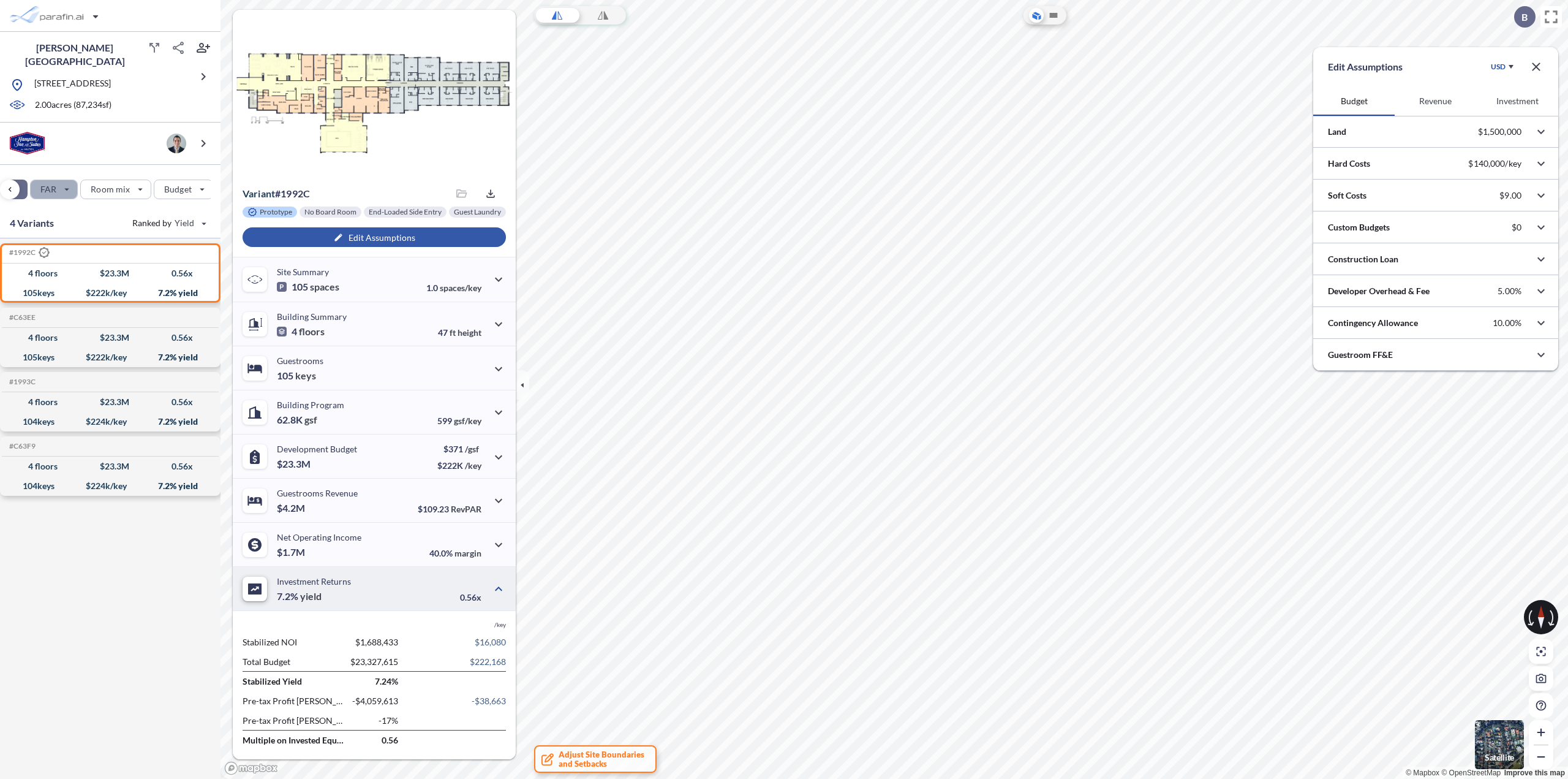
click at [48, 187] on div "button" at bounding box center [54, 189] width 47 height 18
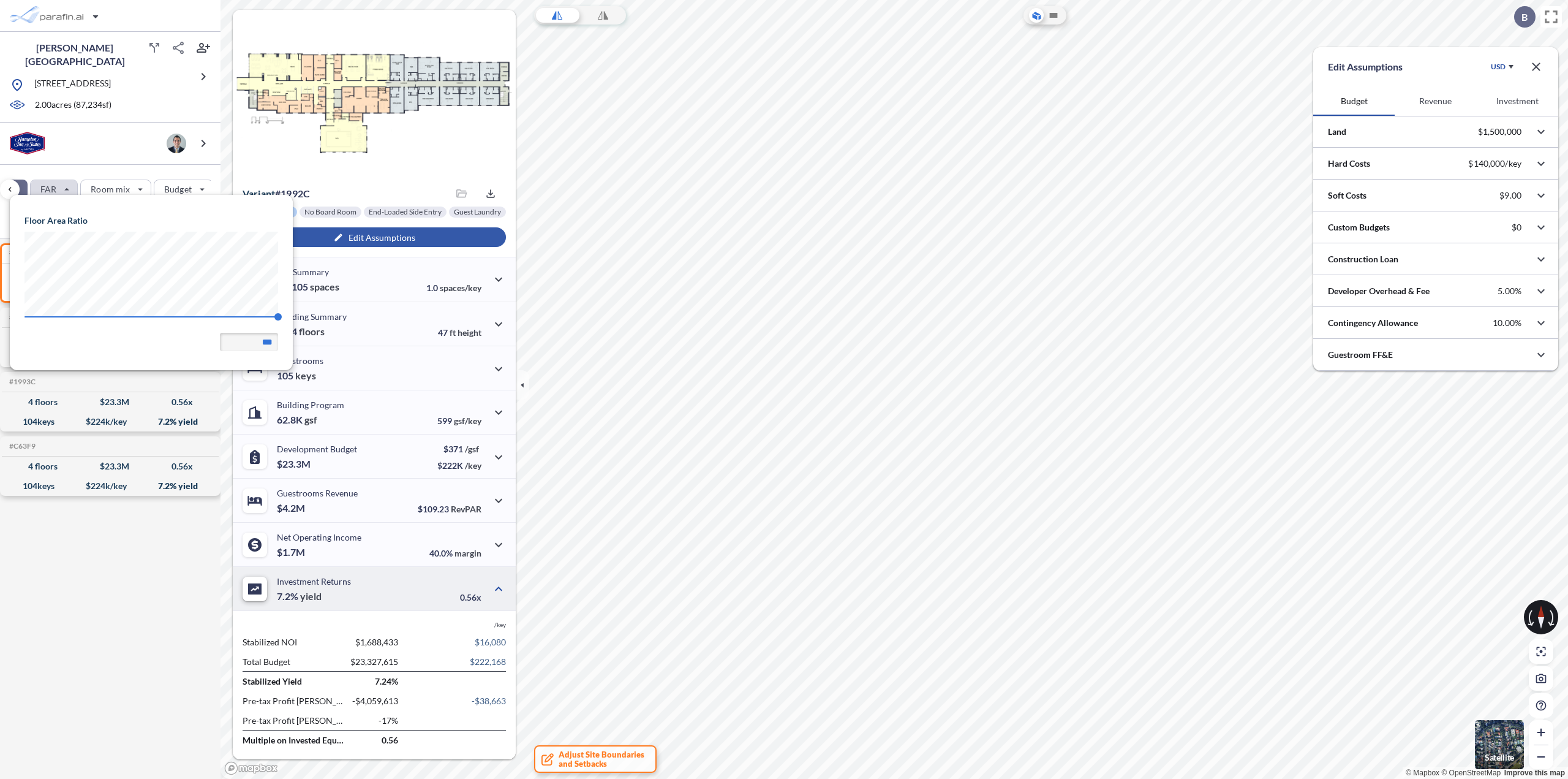
scroll to position [175, 283]
click at [48, 187] on div "button" at bounding box center [54, 189] width 47 height 18
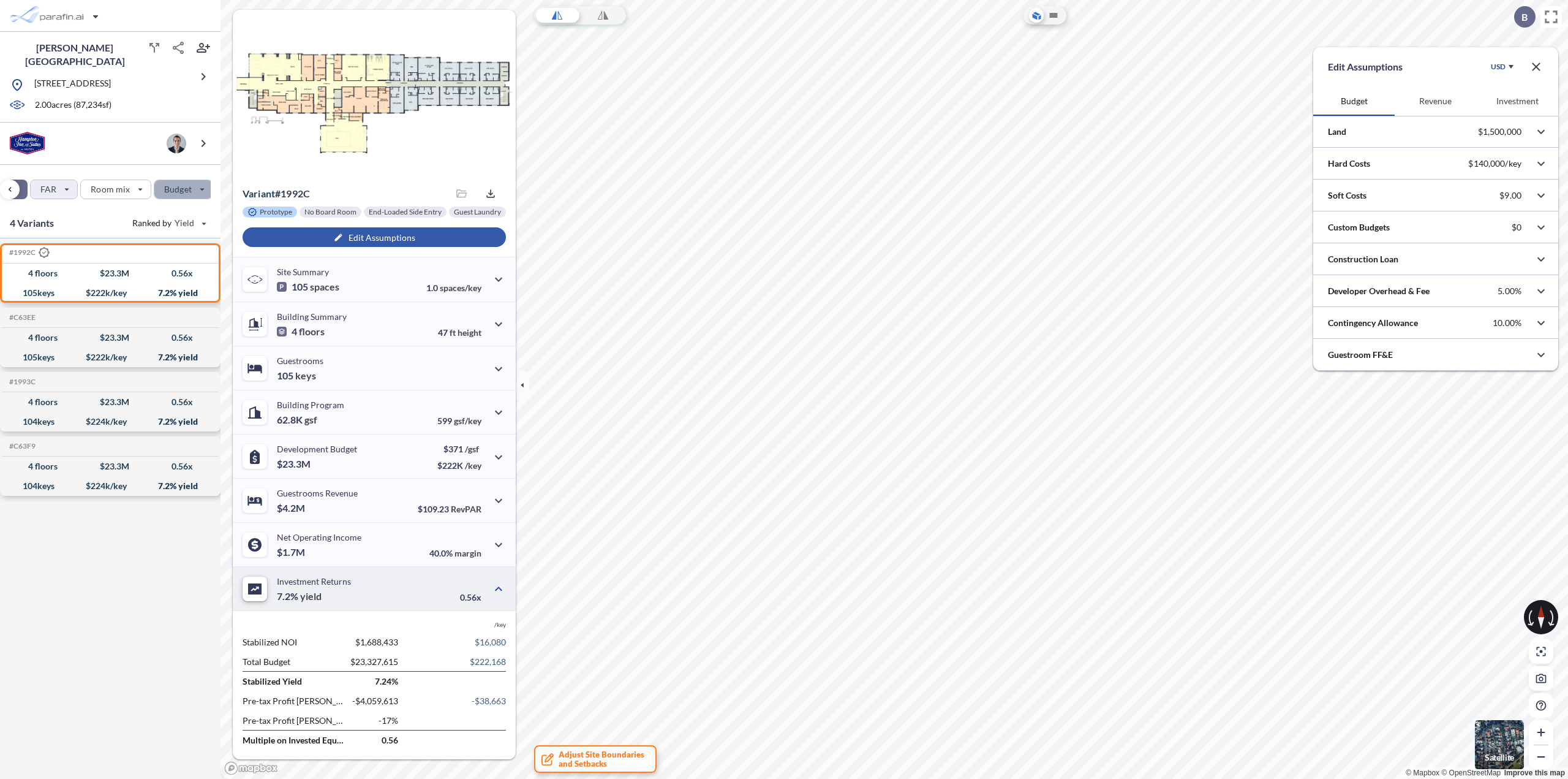
click at [185, 187] on div "button" at bounding box center [183, 189] width 58 height 18
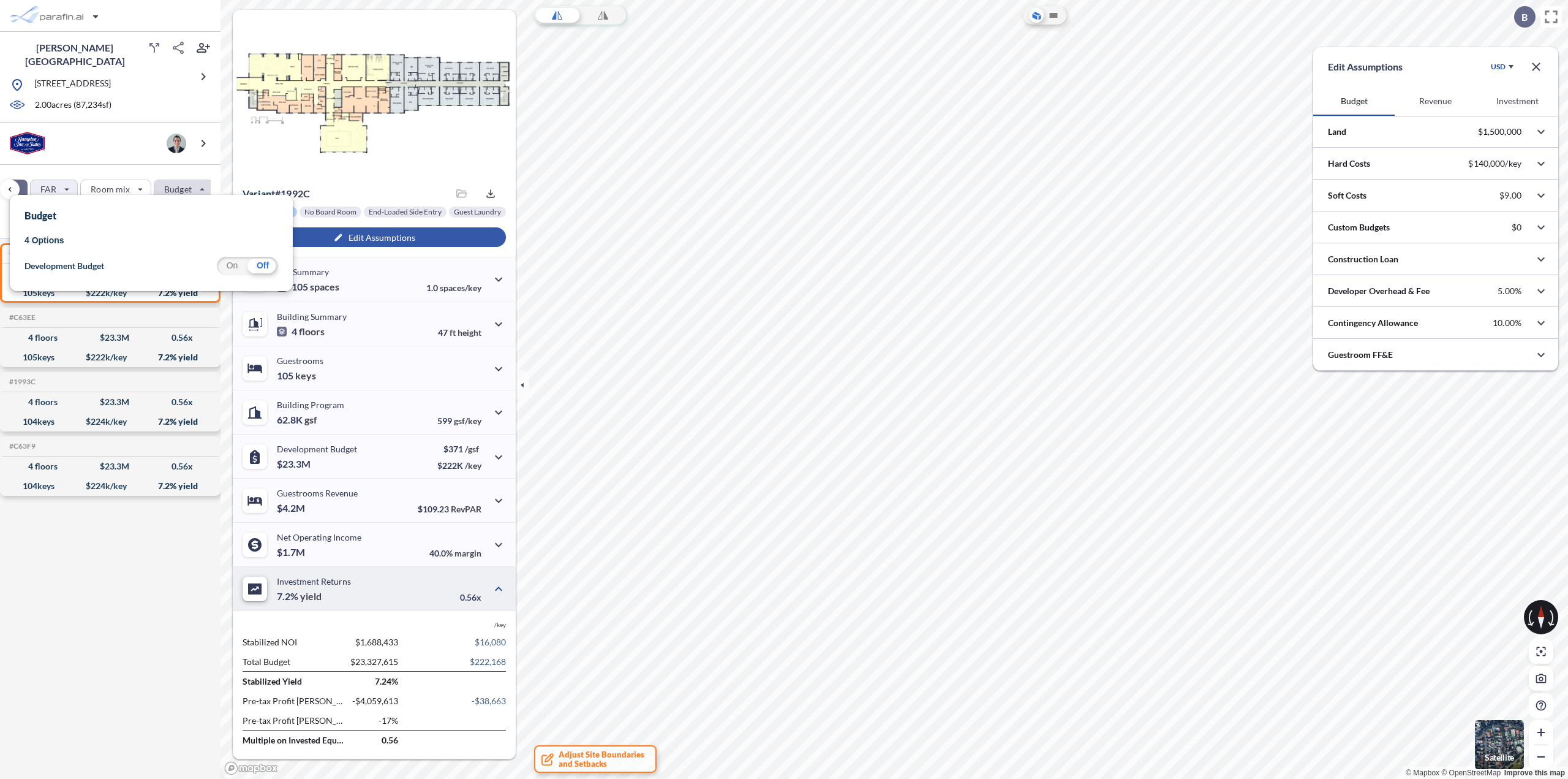
click at [89, 630] on div "#1992C .st0{fill:#fff;stroke:#000;stroke-width:35;stroke-linecap:round;stroke-m…" at bounding box center [110, 511] width 220 height 545
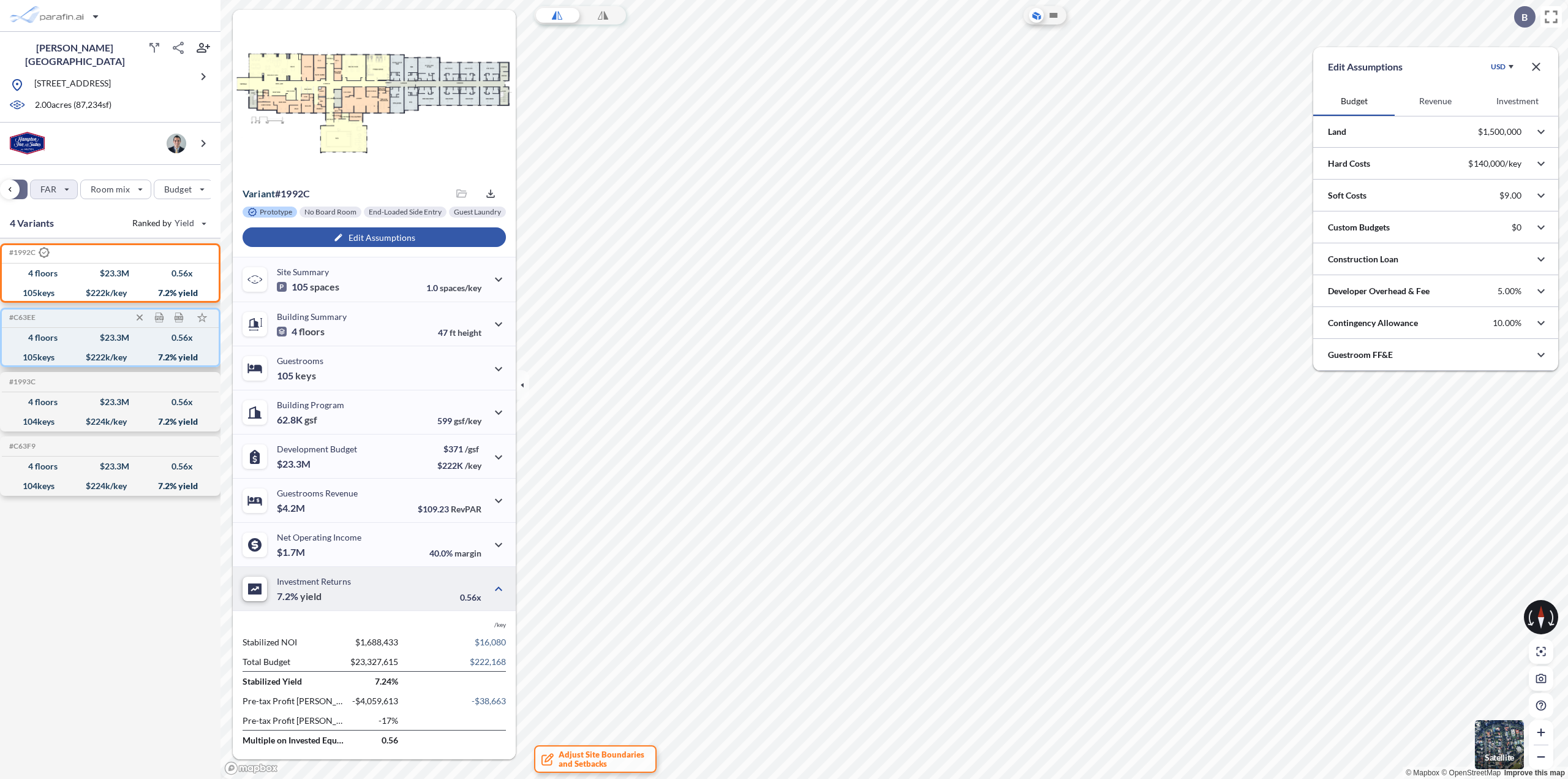
click at [65, 348] on div "105 keys $ 222 k/key 7.2 % yield" at bounding box center [110, 357] width 207 height 20
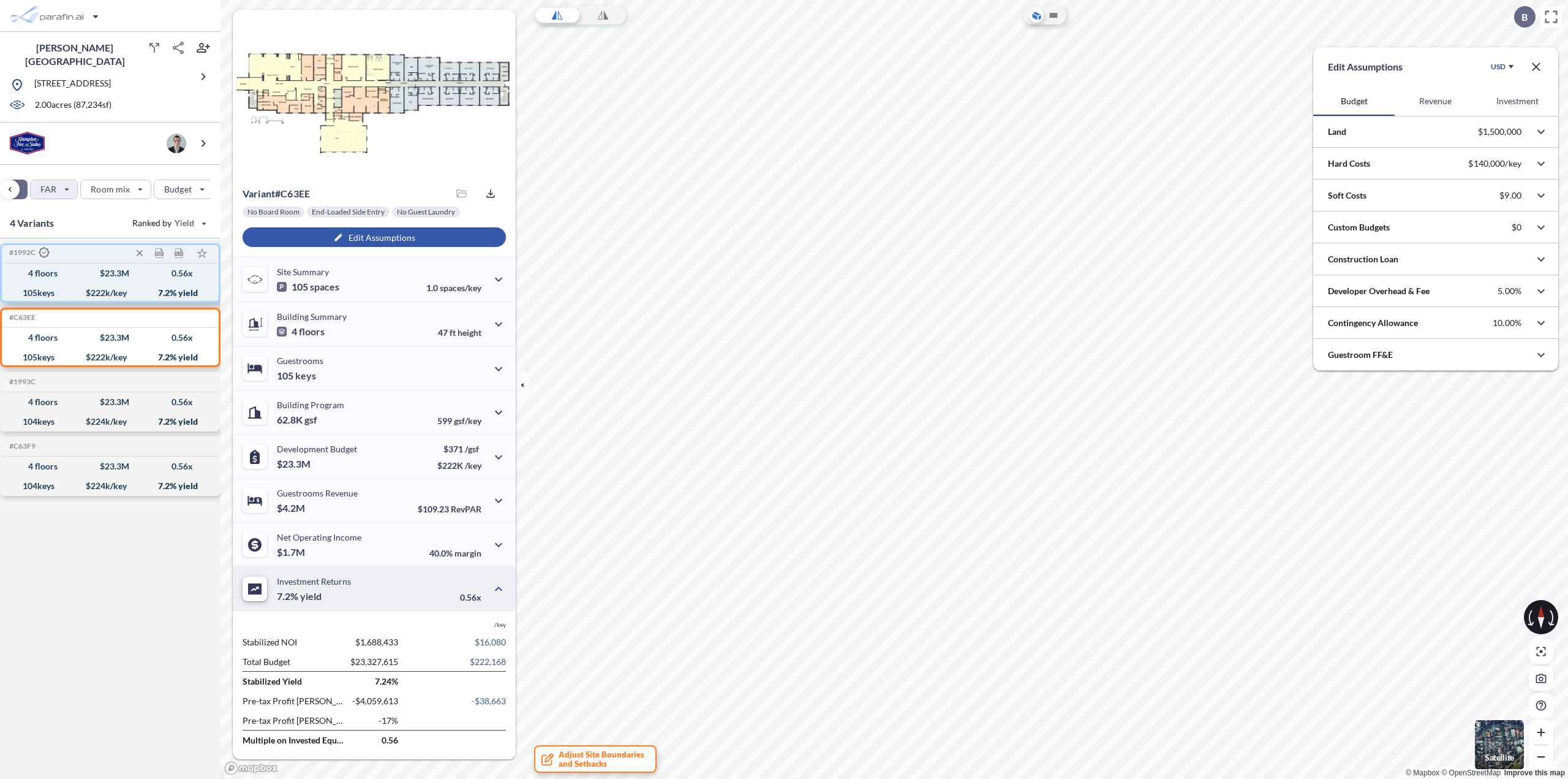
click at [130, 286] on div "105 keys $ 222 k/key 7.2 % yield" at bounding box center [110, 292] width 207 height 20
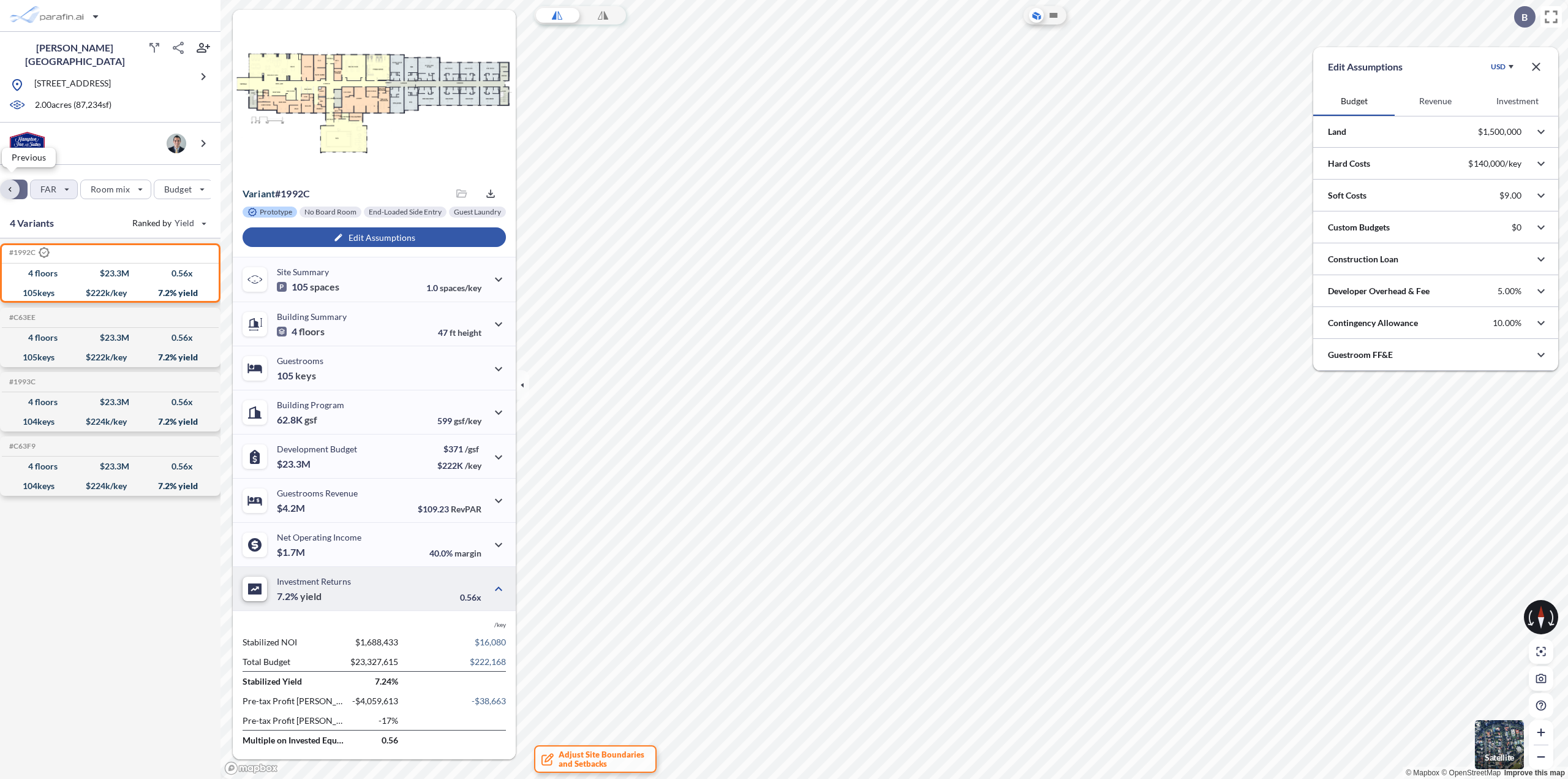
click at [9, 184] on div "button" at bounding box center [9, 189] width 20 height 20
drag, startPoint x: 62, startPoint y: 194, endPoint x: 64, endPoint y: 186, distance: 8.2
click at [64, 186] on div "button" at bounding box center [47, 189] width 56 height 18
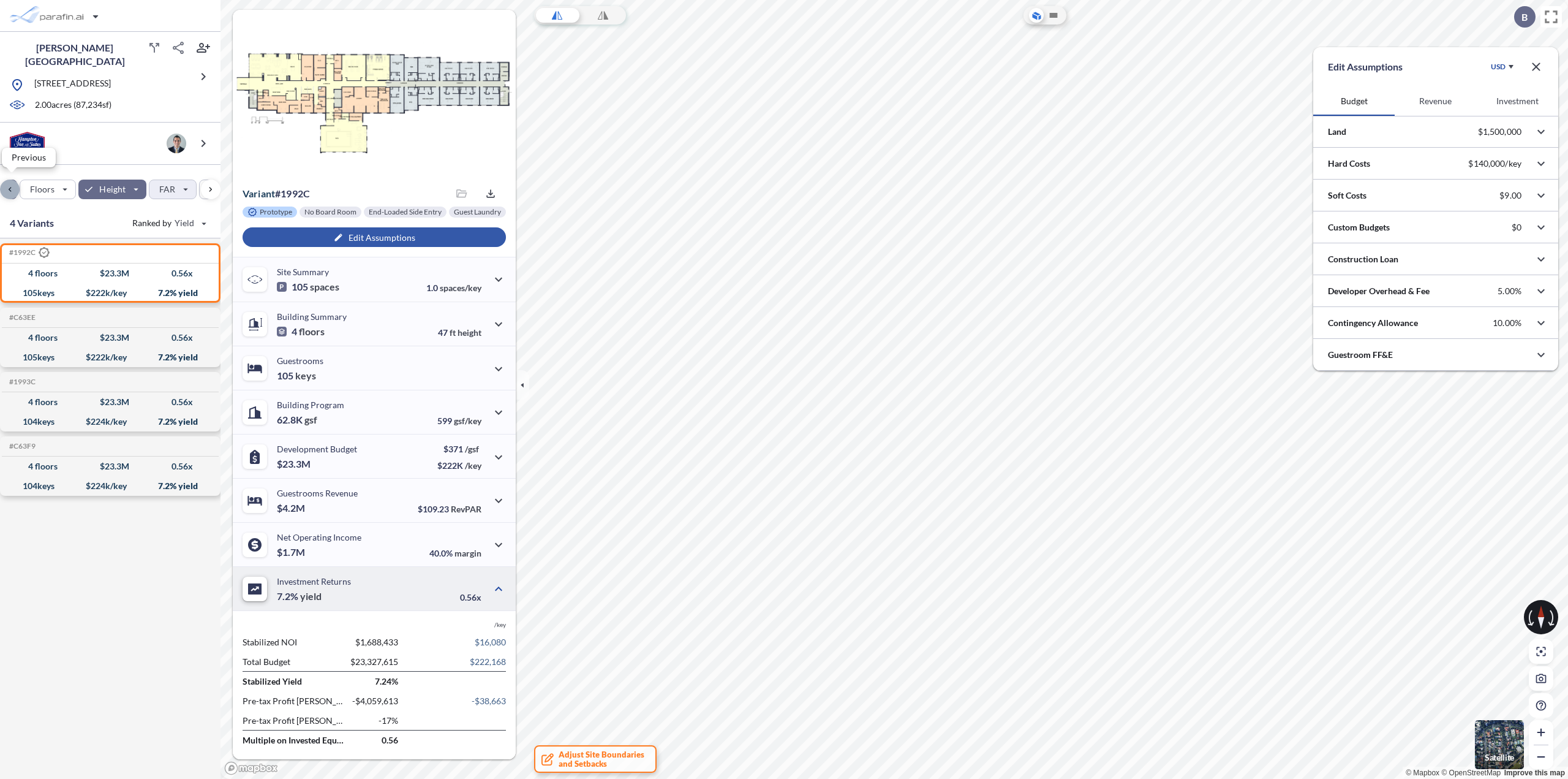
click at [8, 185] on div "button" at bounding box center [9, 189] width 20 height 20
click at [490, 197] on icon "button" at bounding box center [490, 193] width 8 height 8
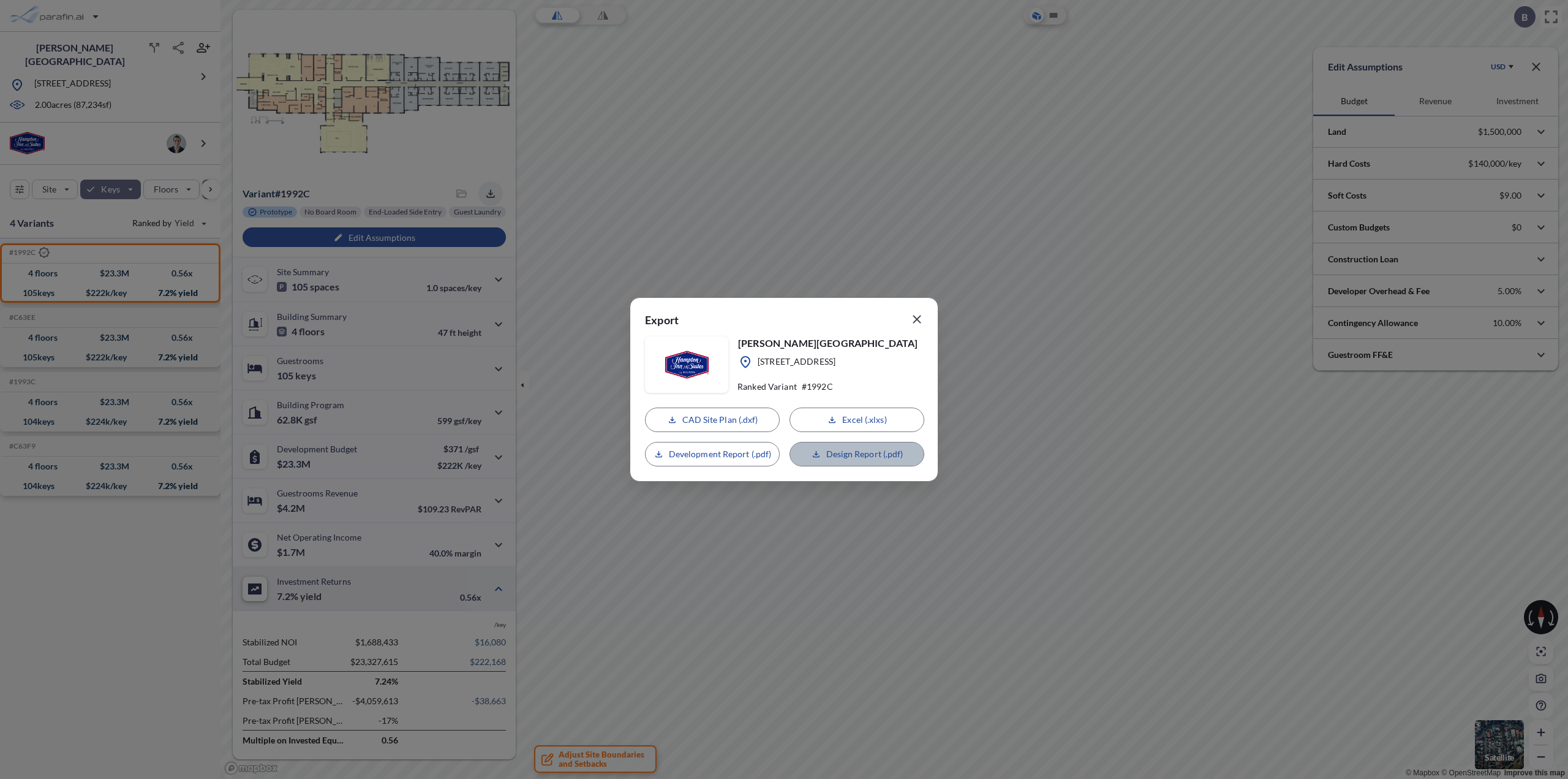
click at [834, 457] on p "Design Report (.pdf)" at bounding box center [864, 454] width 77 height 12
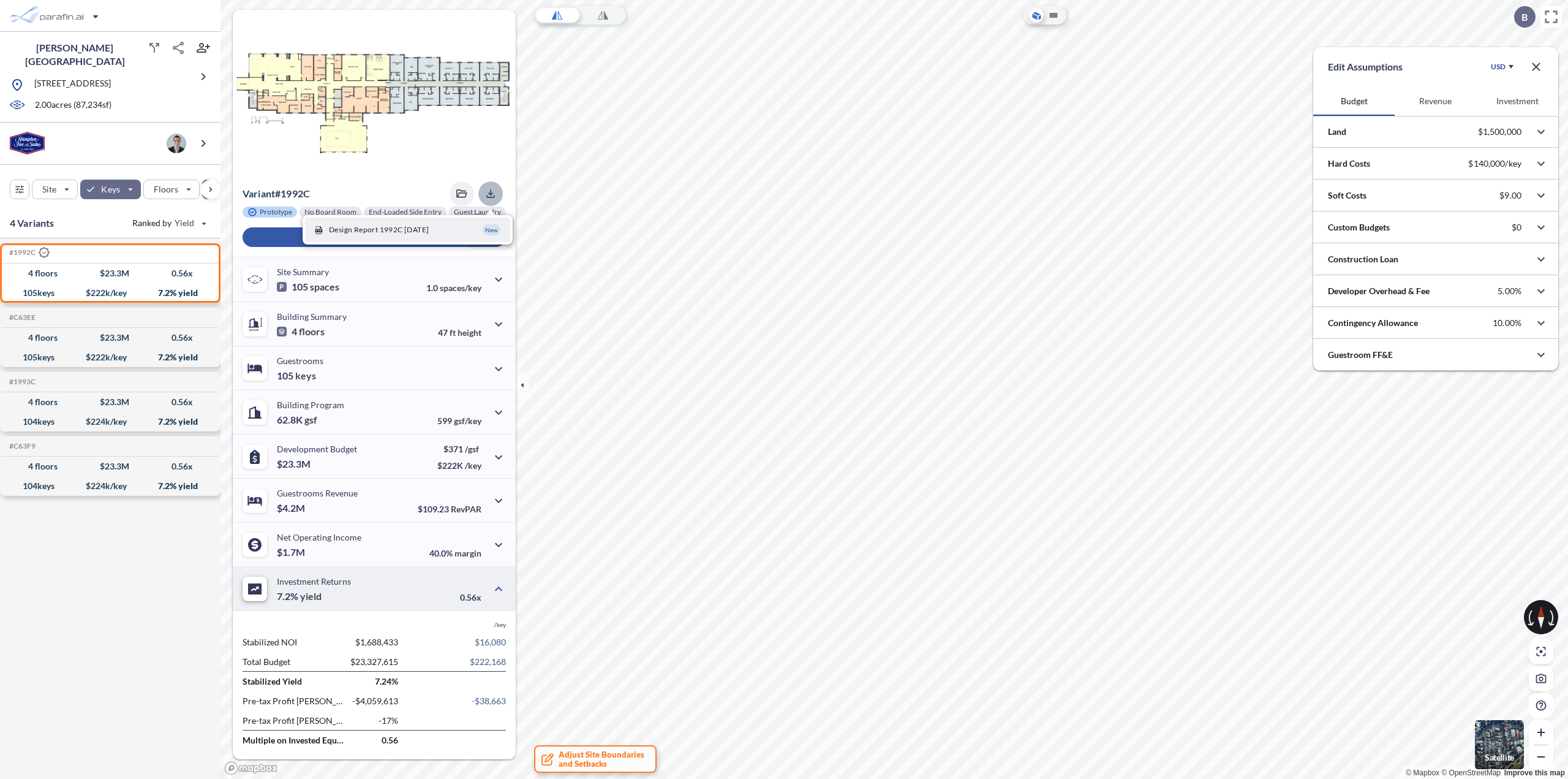
click at [491, 192] on icon "button" at bounding box center [490, 193] width 12 height 12
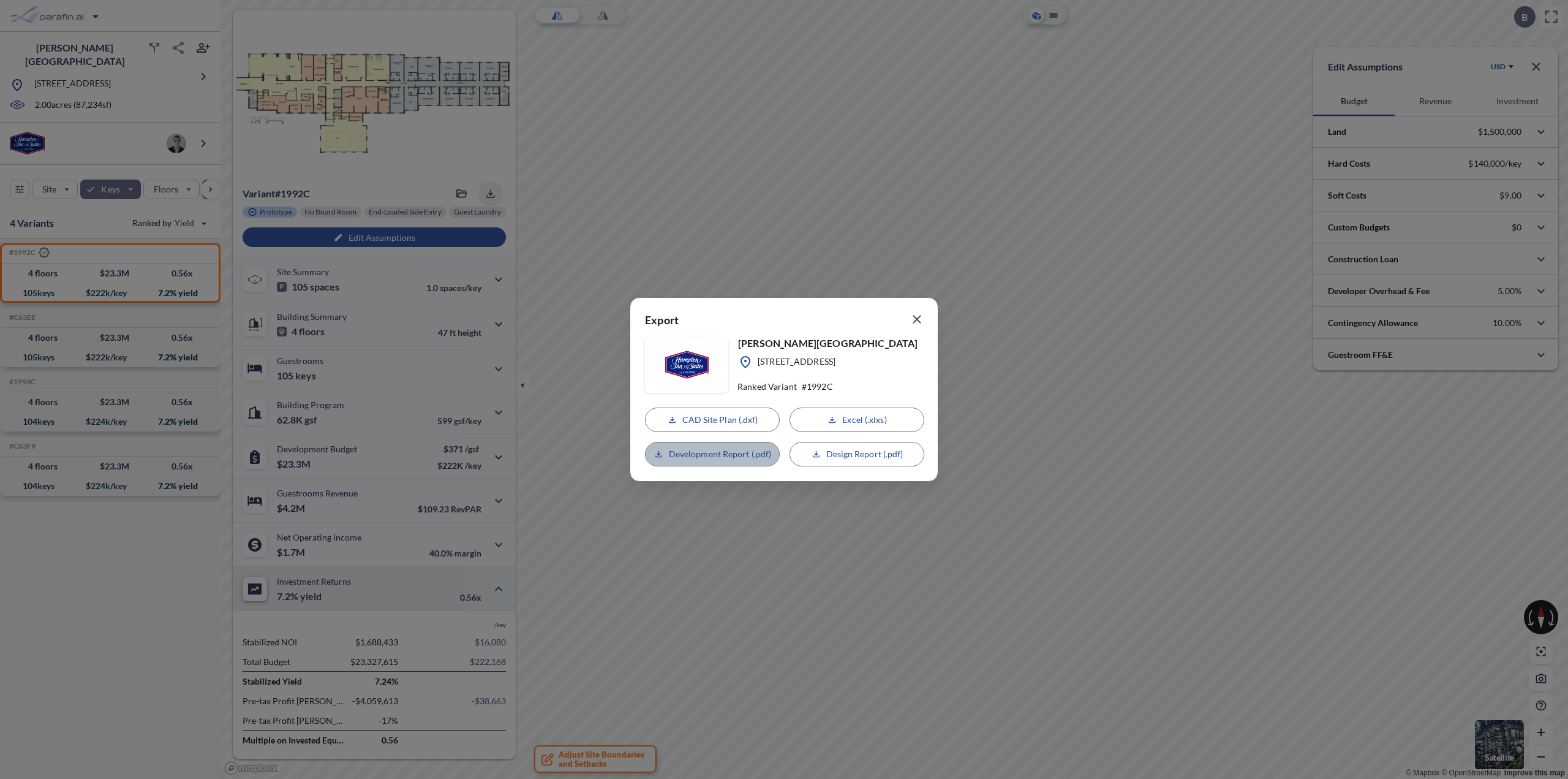
click at [726, 460] on button "Development Report (.pdf)" at bounding box center [712, 454] width 134 height 25
